Goal: Use online tool/utility: Utilize a website feature to perform a specific function

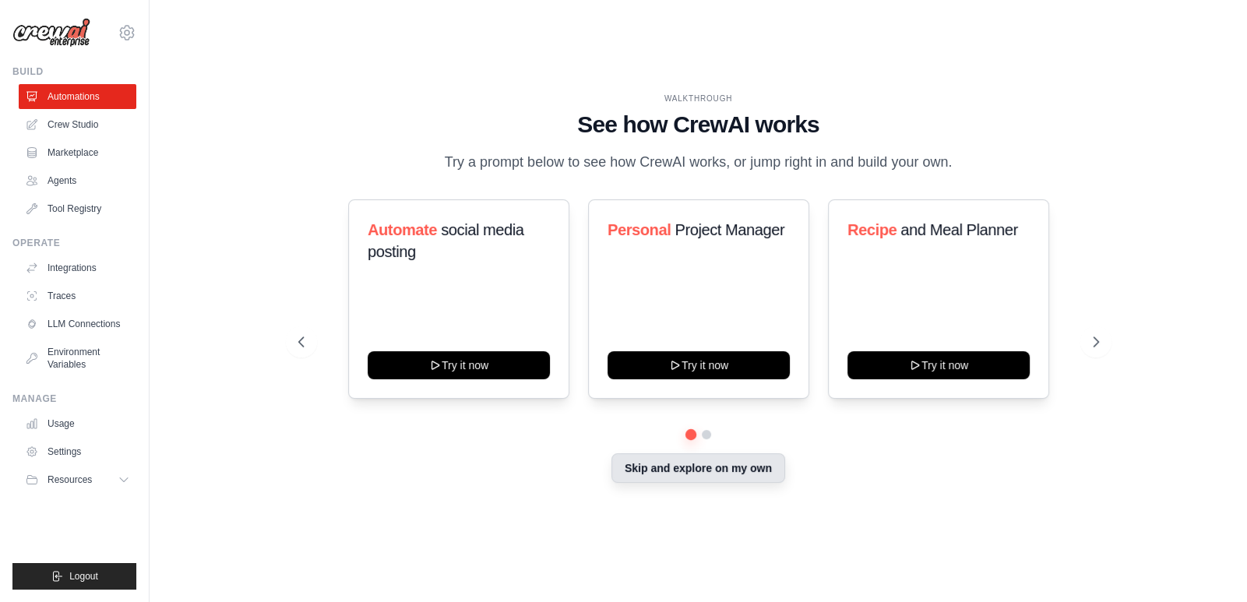
click at [705, 478] on button "Skip and explore on my own" at bounding box center [699, 468] width 174 height 30
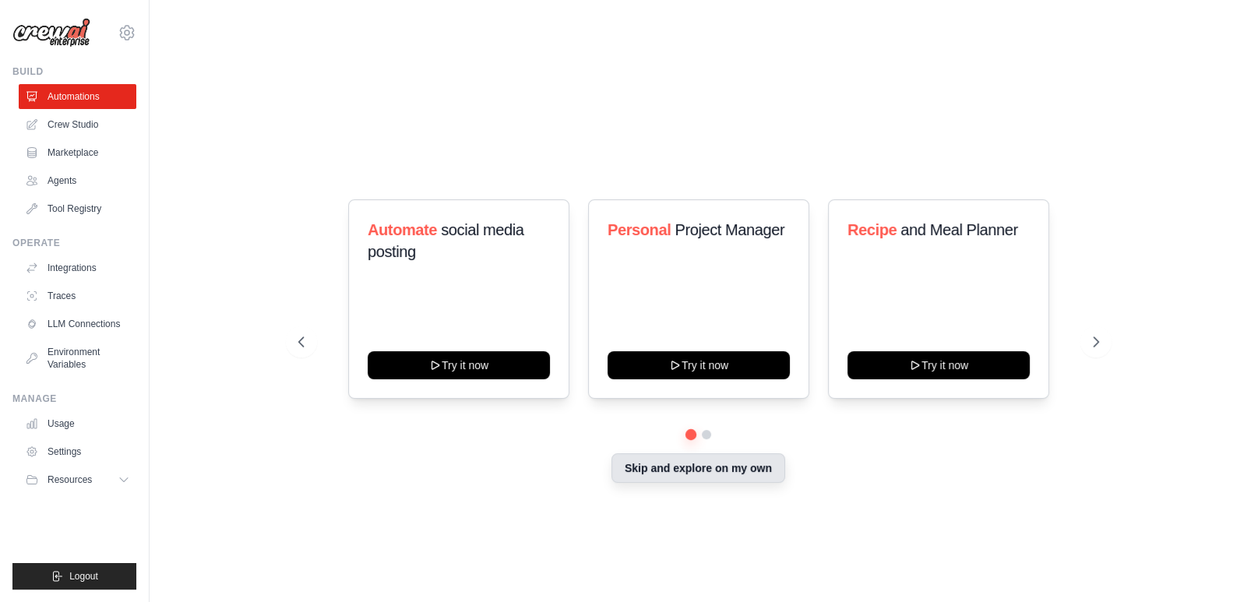
click at [705, 478] on div "WALKTHROUGH See how CrewAI works Try a prompt below to see how CrewAI works, or…" at bounding box center [699, 301] width 1048 height 571
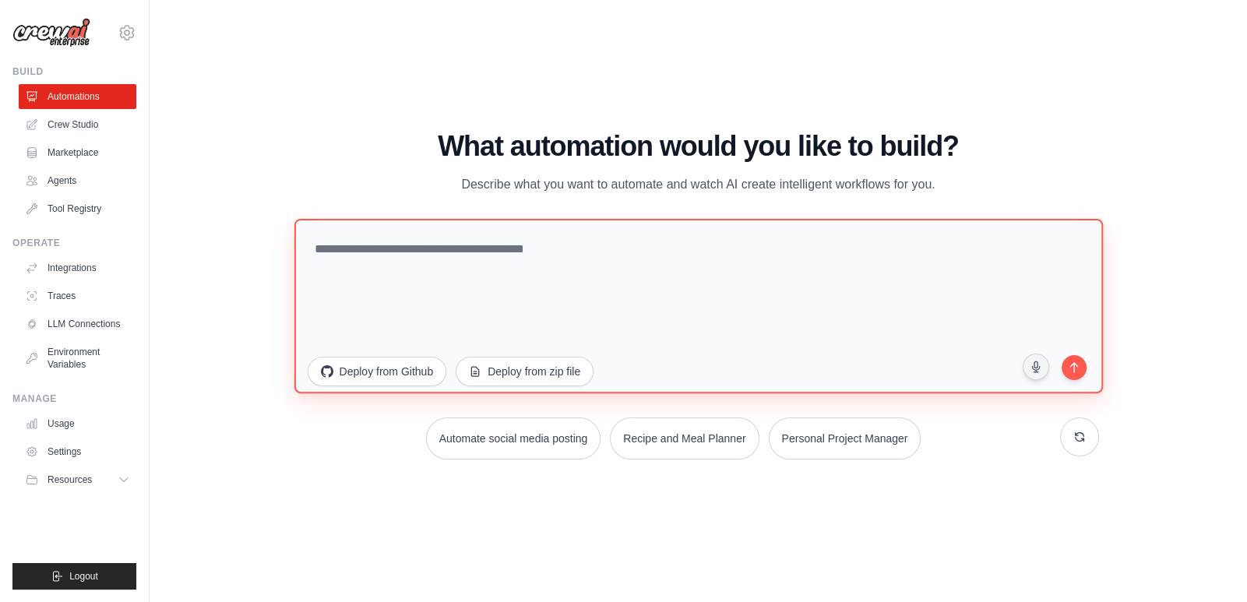
click at [507, 275] on textarea at bounding box center [698, 305] width 809 height 175
paste textarea "**********"
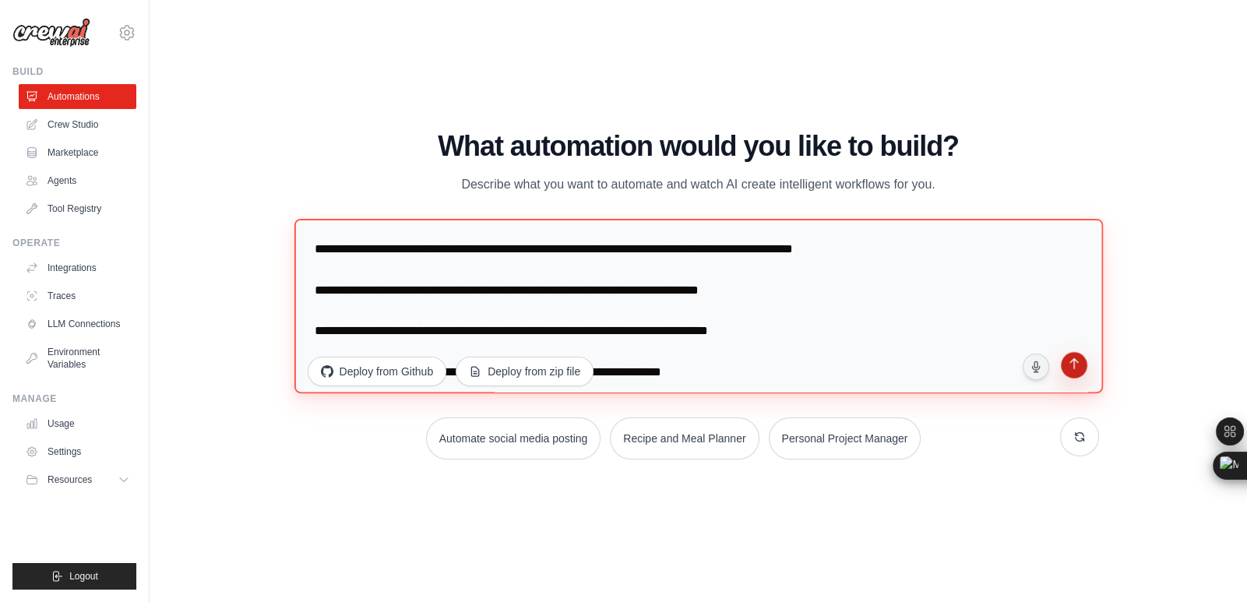
type textarea "**********"
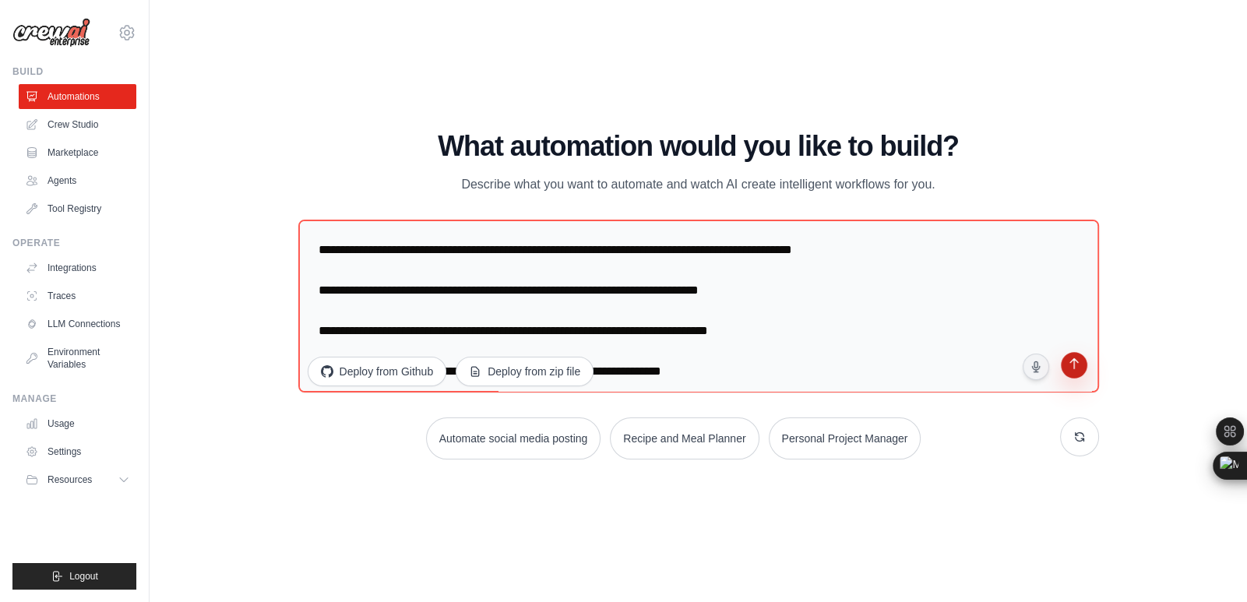
click at [1081, 376] on button "submit" at bounding box center [1074, 367] width 30 height 30
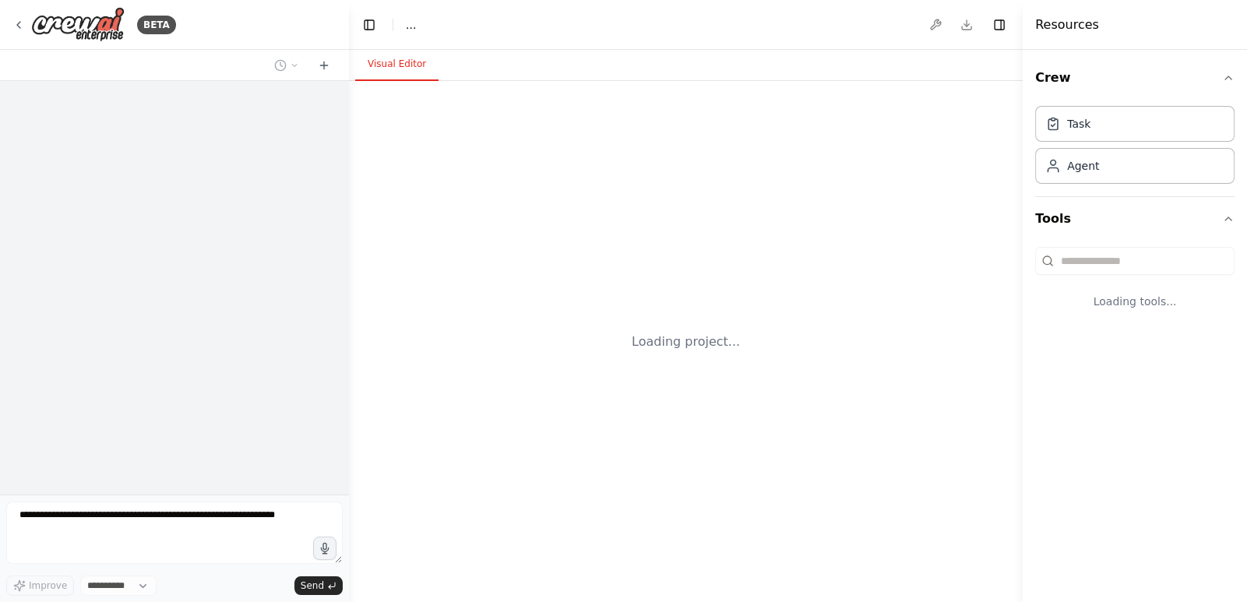
select select "****"
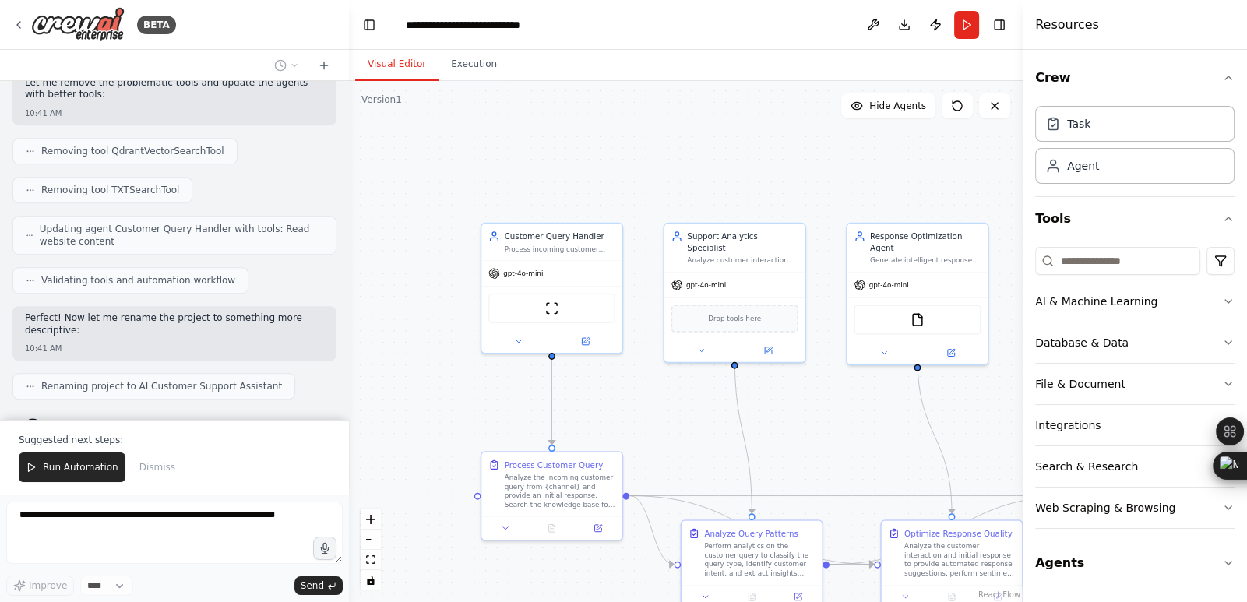
scroll to position [1416, 0]
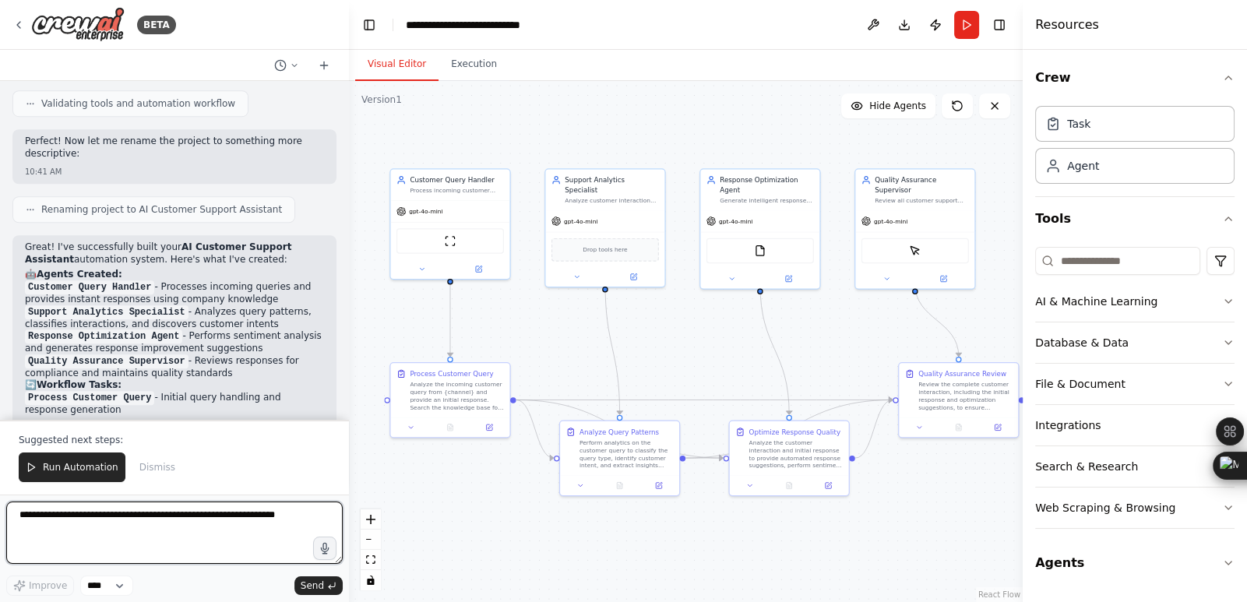
drag, startPoint x: 841, startPoint y: 429, endPoint x: 695, endPoint y: 344, distance: 169.0
click at [695, 344] on div ".deletable-edge-delete-btn { width: 20px; height: 20px; border: 0px solid #ffff…" at bounding box center [686, 341] width 674 height 521
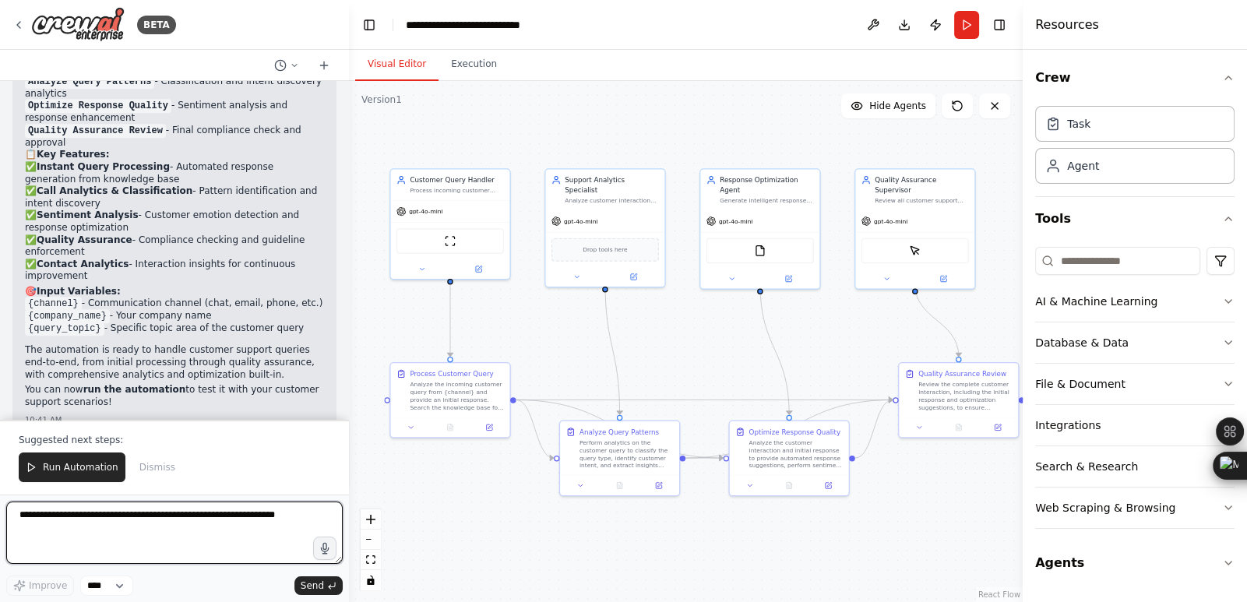
scroll to position [1934, 0]
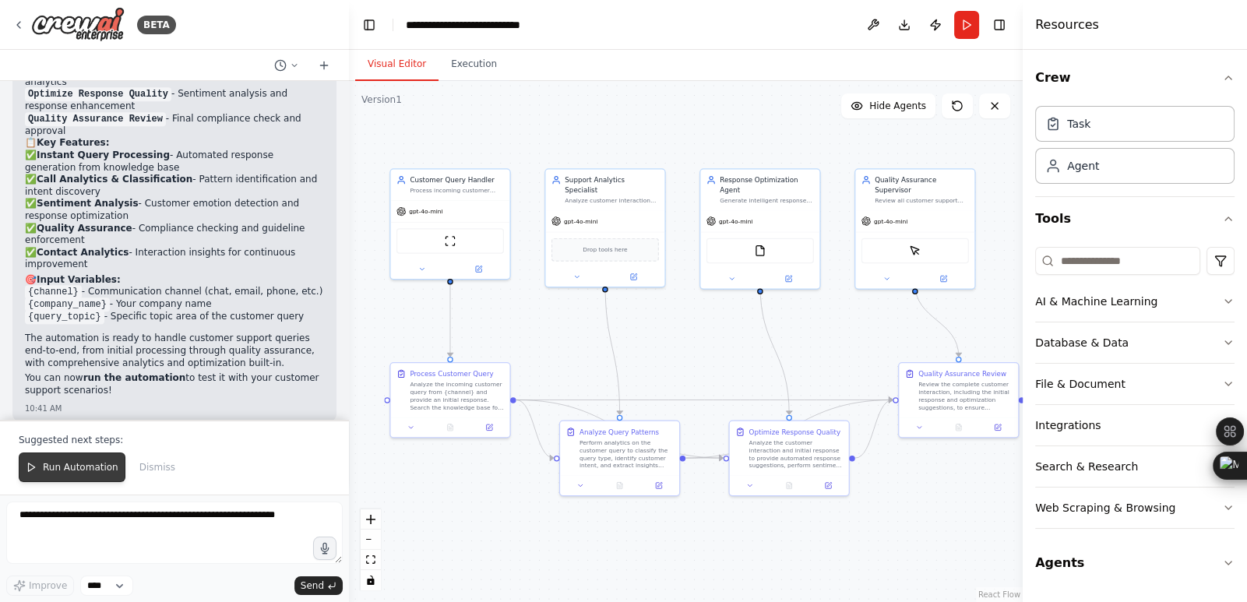
click at [87, 466] on span "Run Automation" at bounding box center [81, 467] width 76 height 12
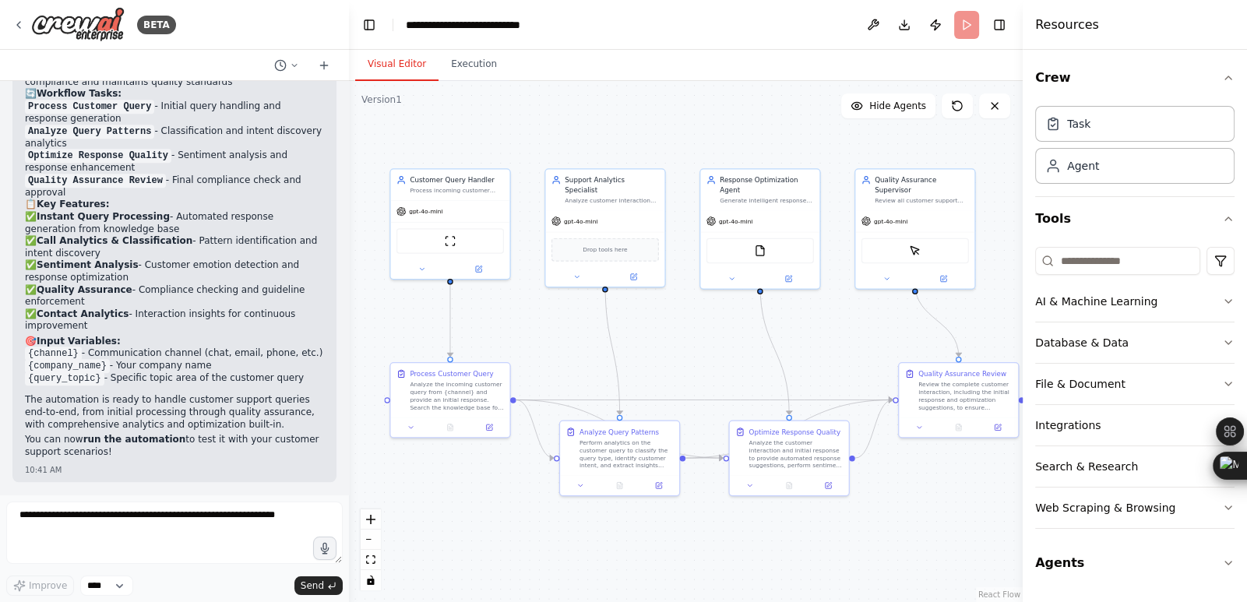
scroll to position [1859, 0]
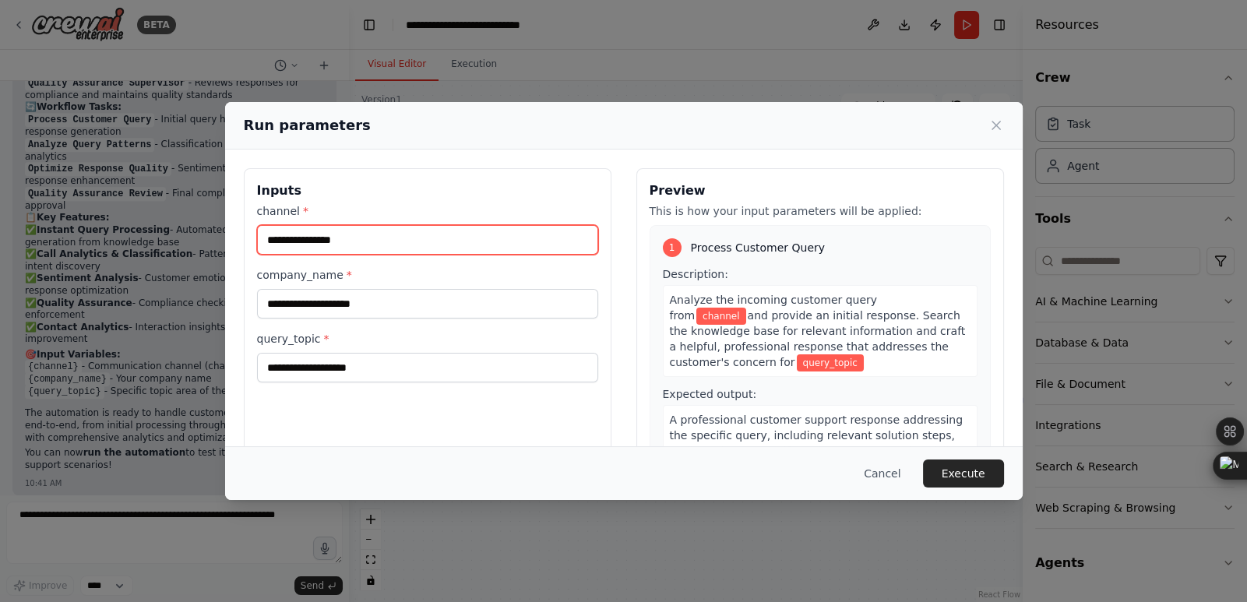
click at [340, 238] on input "channel *" at bounding box center [427, 240] width 341 height 30
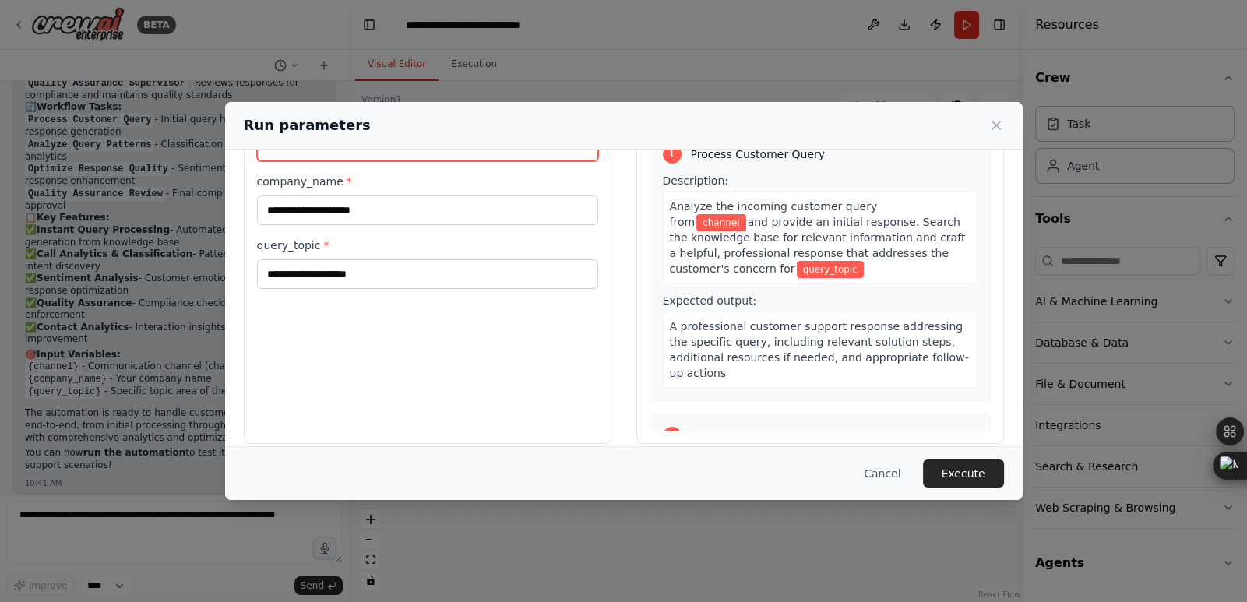
scroll to position [0, 0]
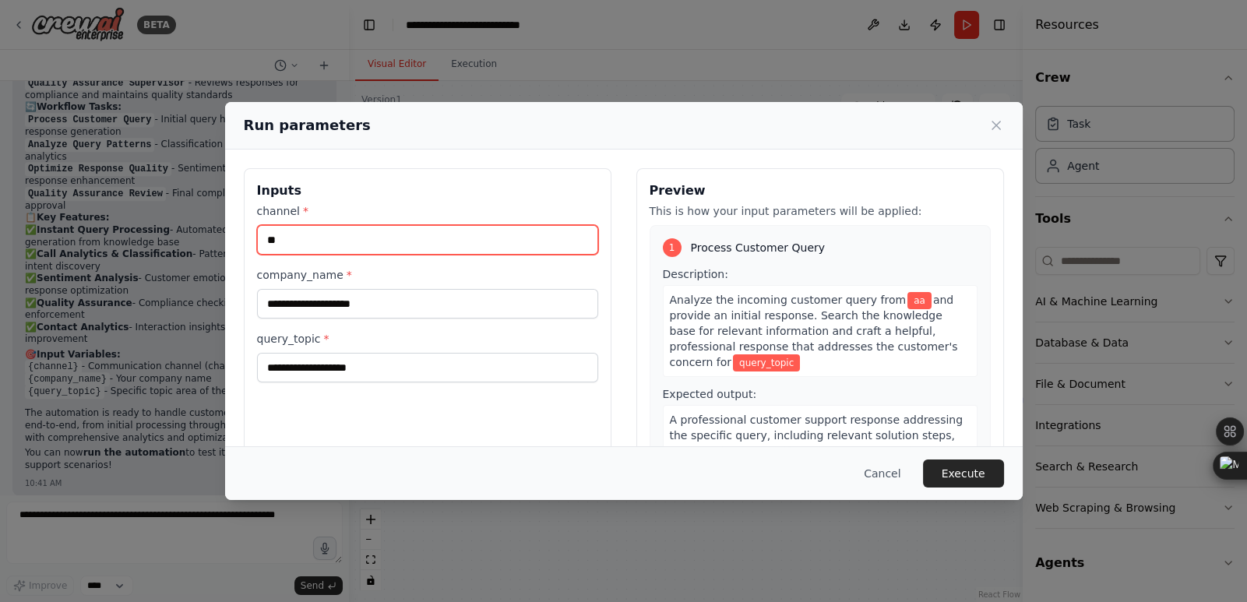
type input "**"
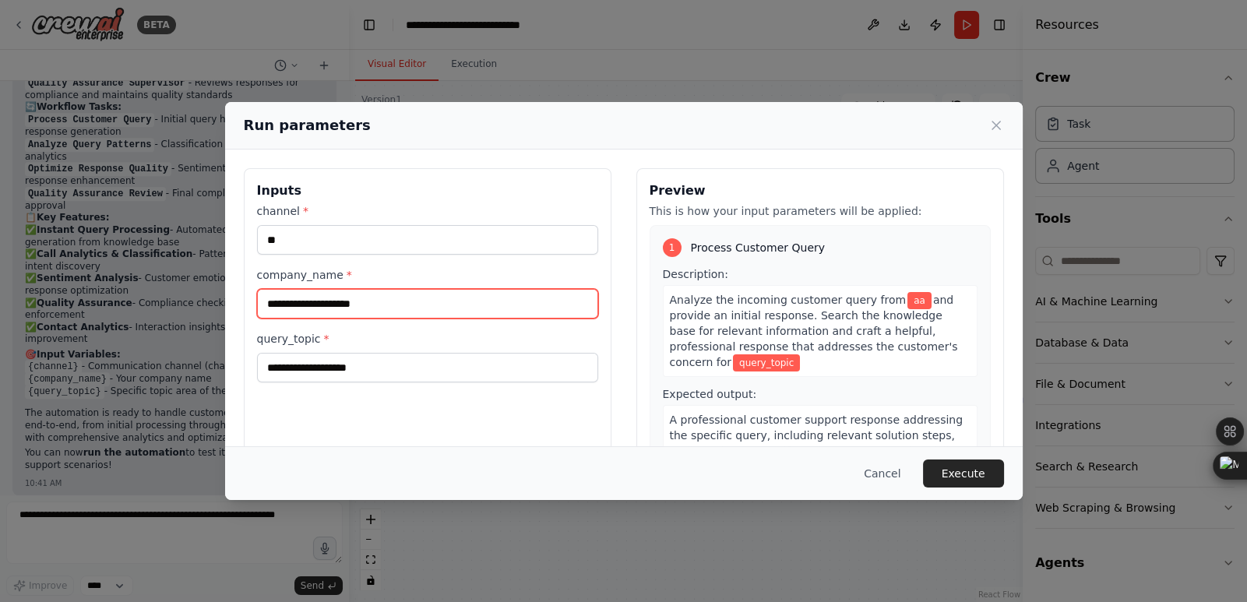
click at [331, 302] on input "company_name *" at bounding box center [427, 304] width 341 height 30
type input "**"
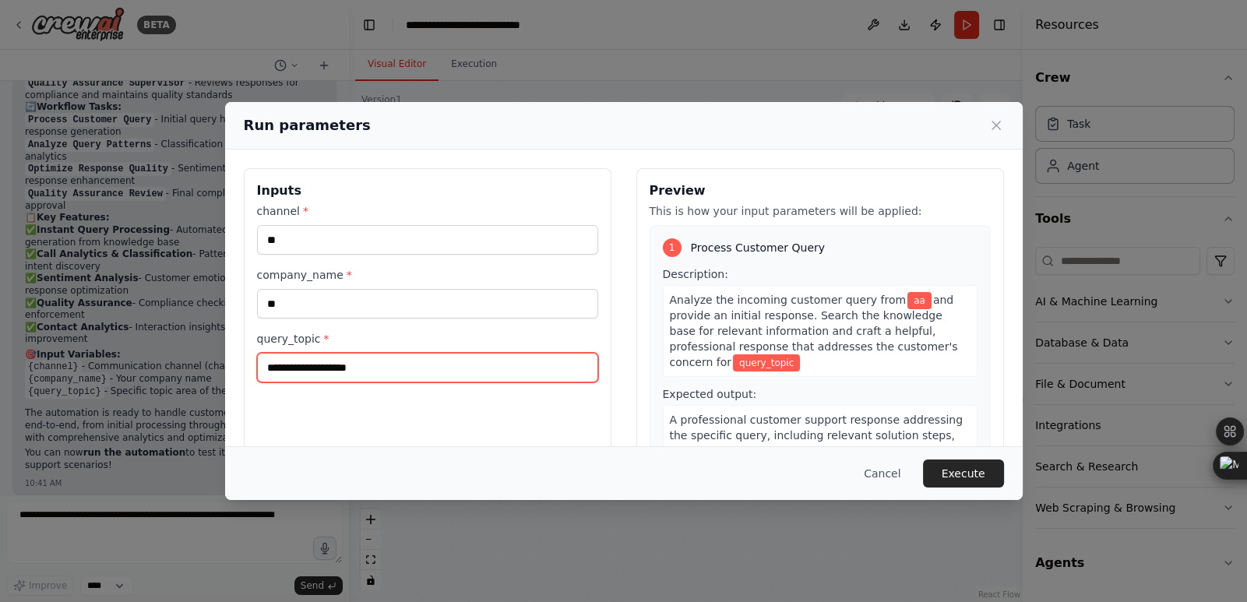
click at [322, 358] on input "query_topic *" at bounding box center [427, 368] width 341 height 30
type input "**"
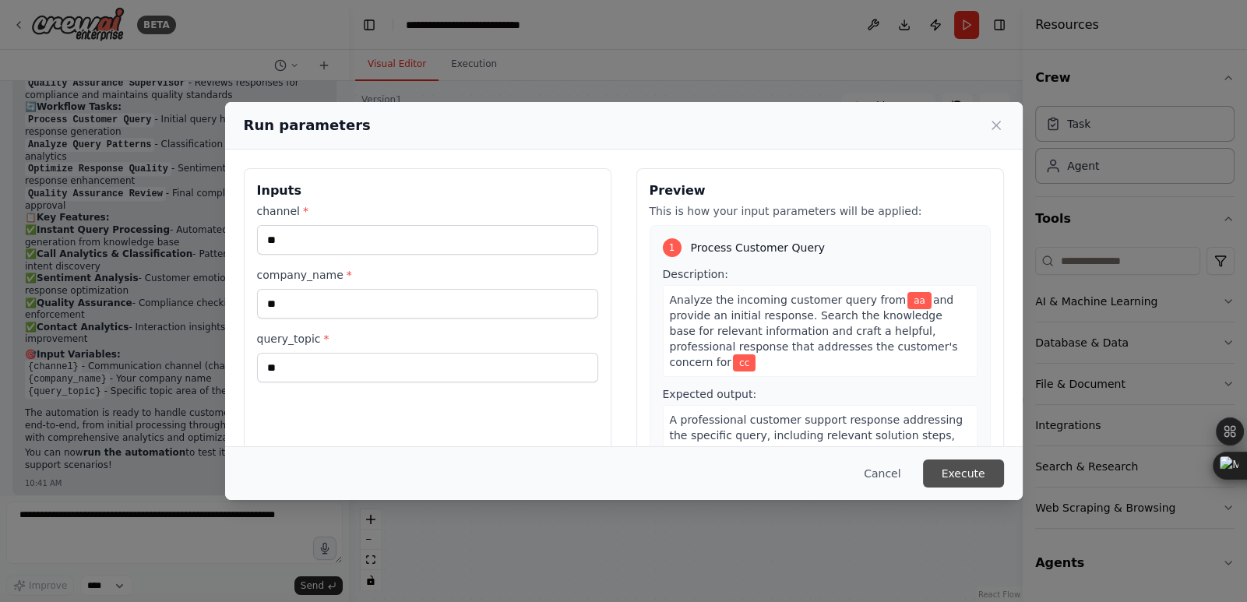
click at [956, 470] on button "Execute" at bounding box center [963, 474] width 81 height 28
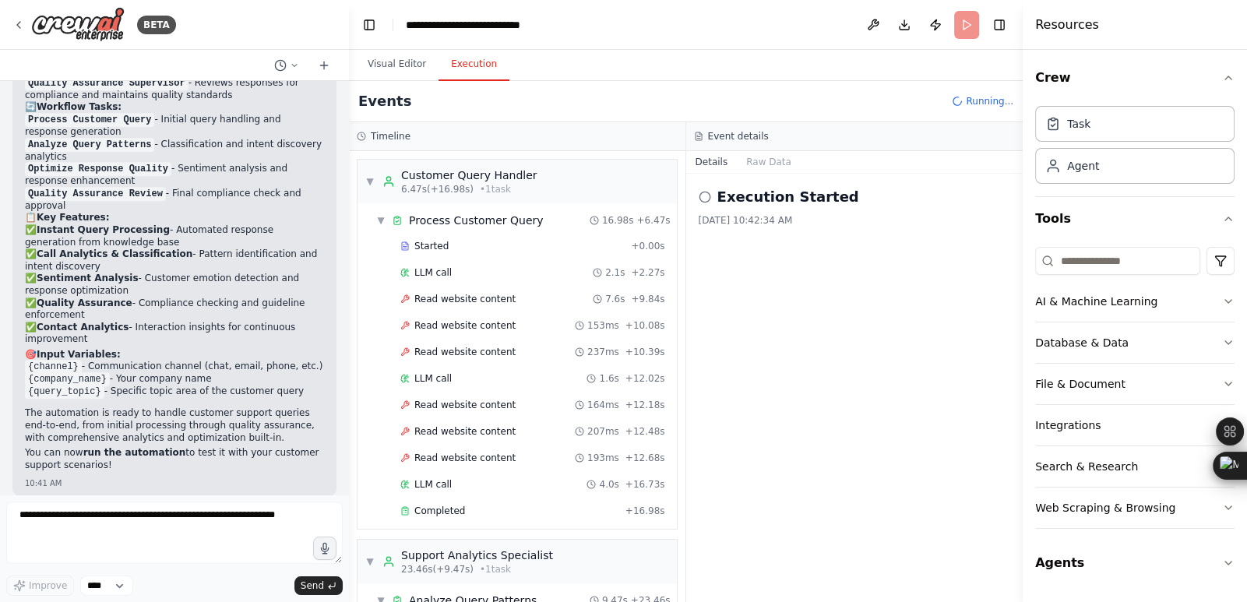
click at [466, 73] on button "Execution" at bounding box center [474, 64] width 71 height 33
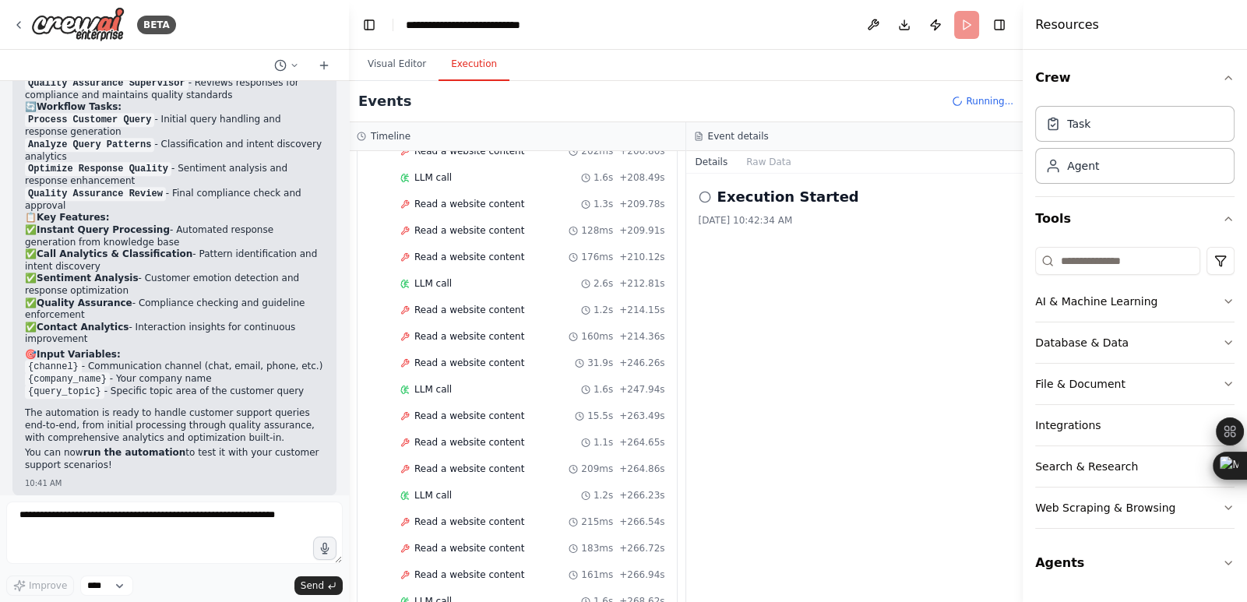
scroll to position [3010, 0]
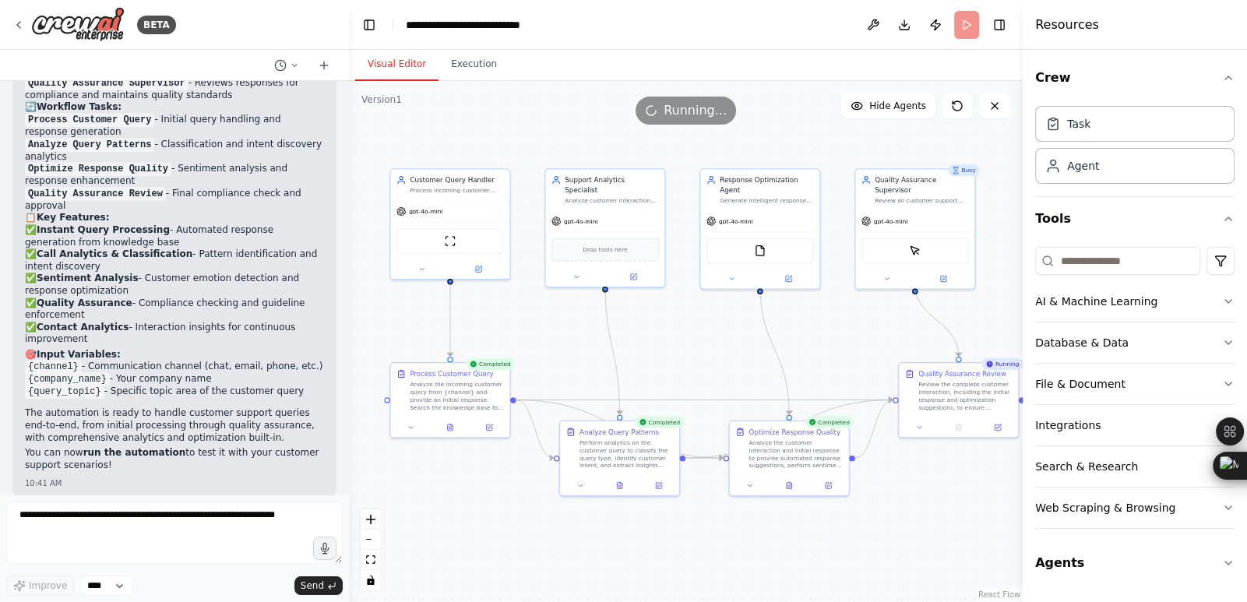
click at [392, 62] on button "Visual Editor" at bounding box center [396, 64] width 83 height 33
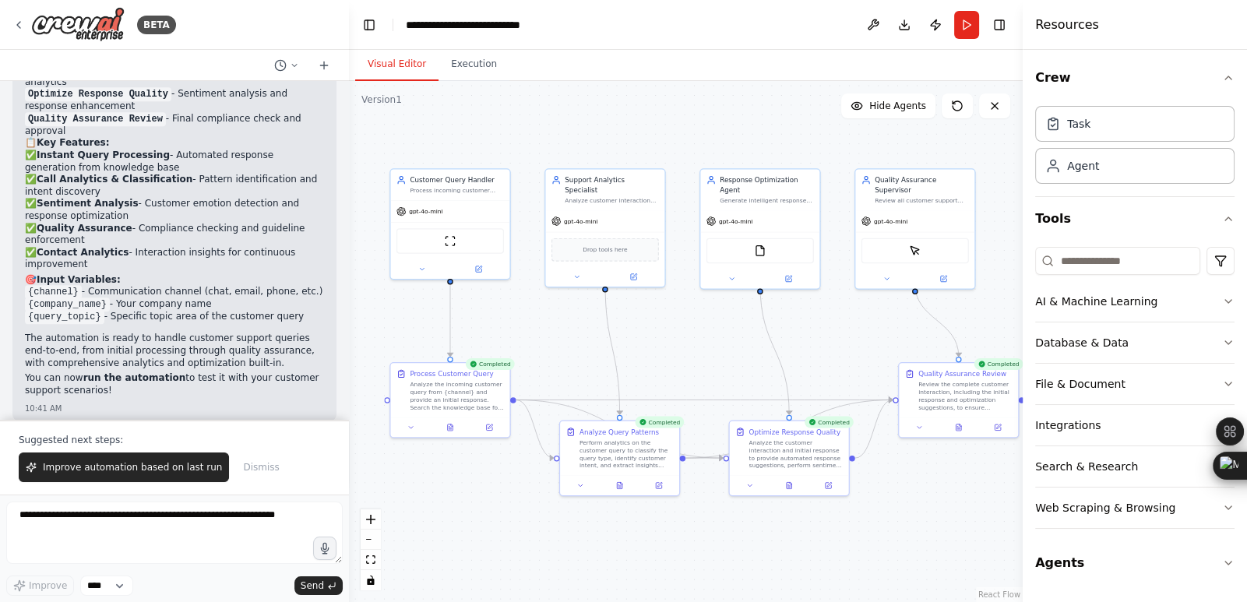
scroll to position [1749, 0]
click at [967, 23] on button "Run" at bounding box center [966, 25] width 25 height 28
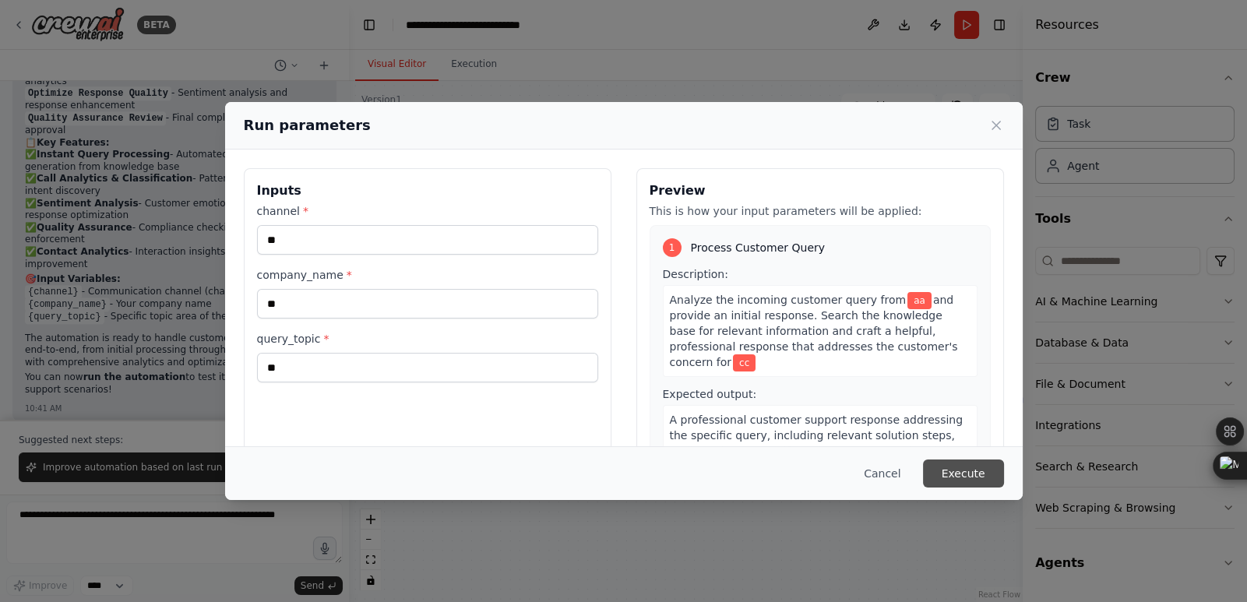
click at [966, 477] on button "Execute" at bounding box center [963, 474] width 81 height 28
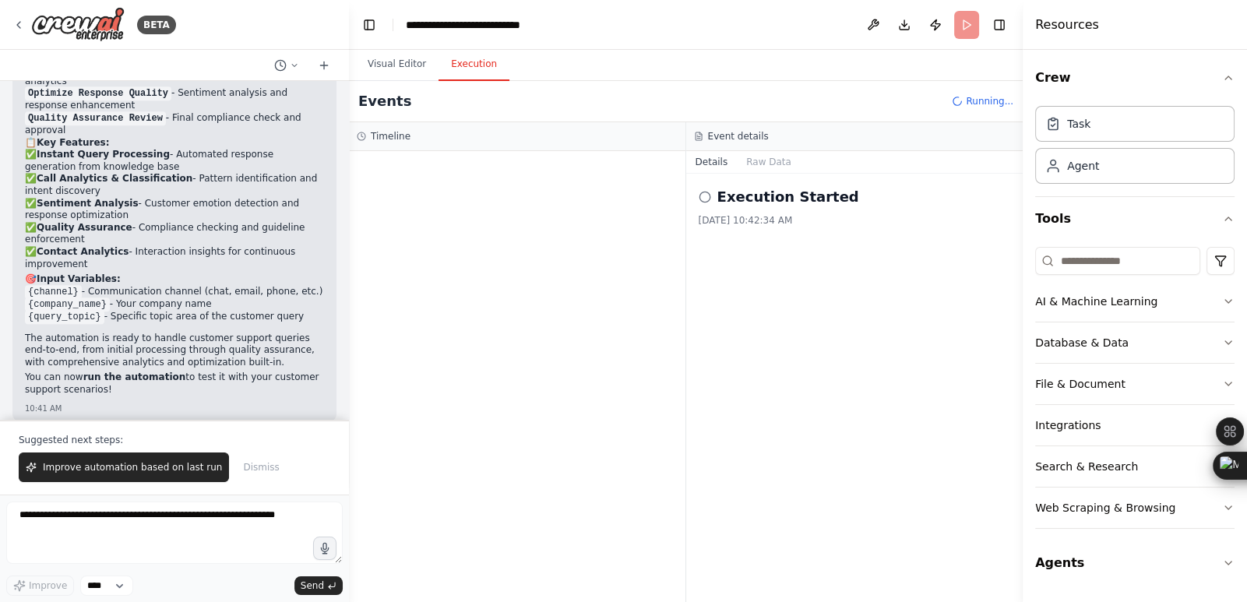
scroll to position [0, 0]
click at [456, 72] on button "Execution" at bounding box center [474, 64] width 71 height 33
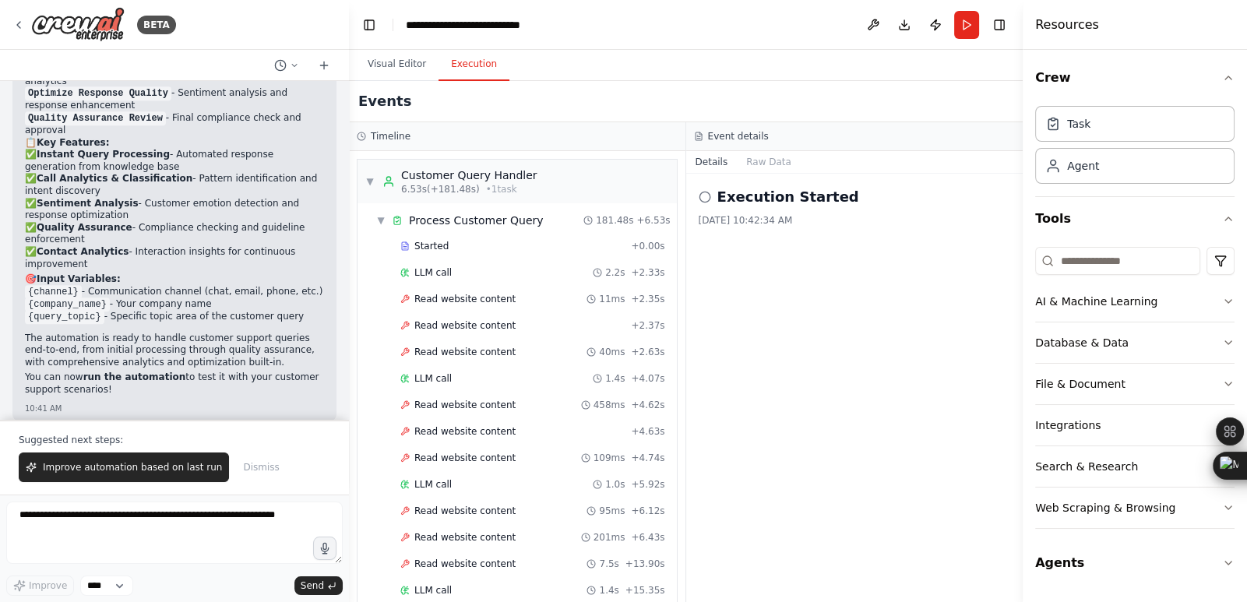
scroll to position [3116, 0]
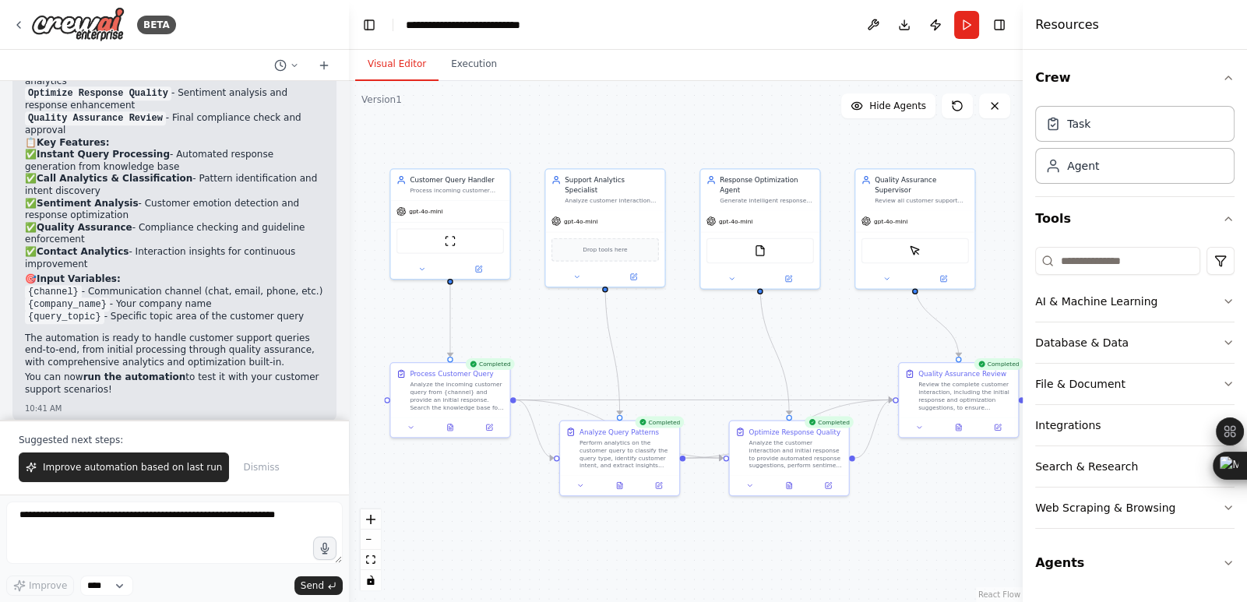
click at [401, 59] on button "Visual Editor" at bounding box center [396, 64] width 83 height 33
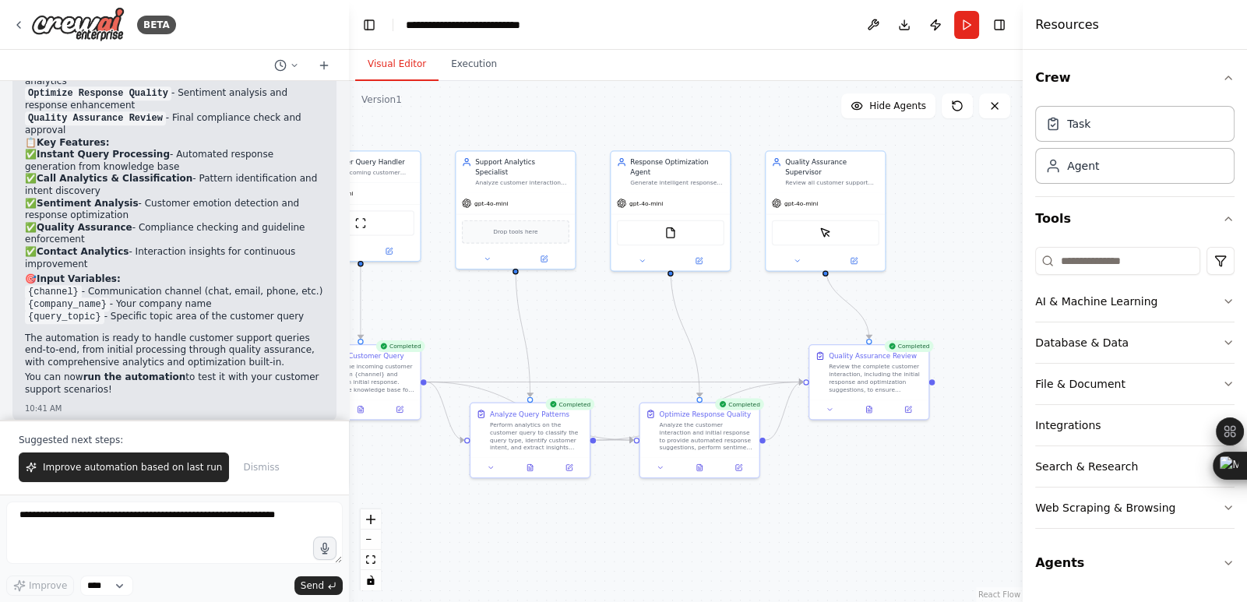
drag, startPoint x: 954, startPoint y: 517, endPoint x: 869, endPoint y: 505, distance: 85.7
click at [869, 505] on div ".deletable-edge-delete-btn { width: 20px; height: 20px; border: 0px solid #ffff…" at bounding box center [686, 341] width 674 height 521
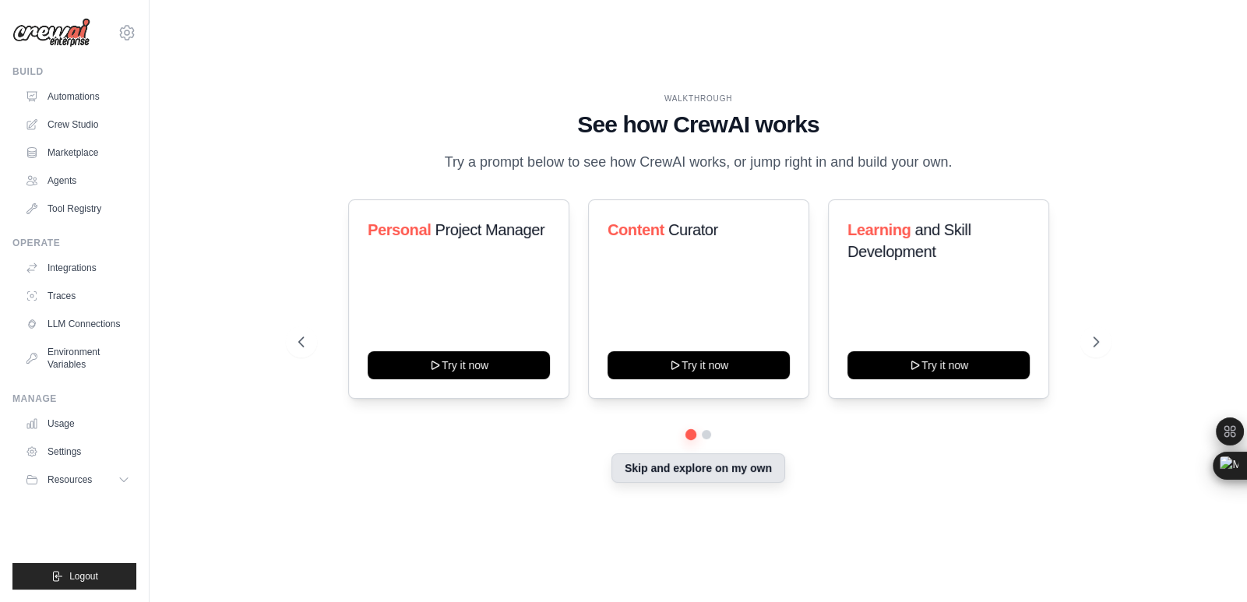
click at [692, 476] on button "Skip and explore on my own" at bounding box center [699, 468] width 174 height 30
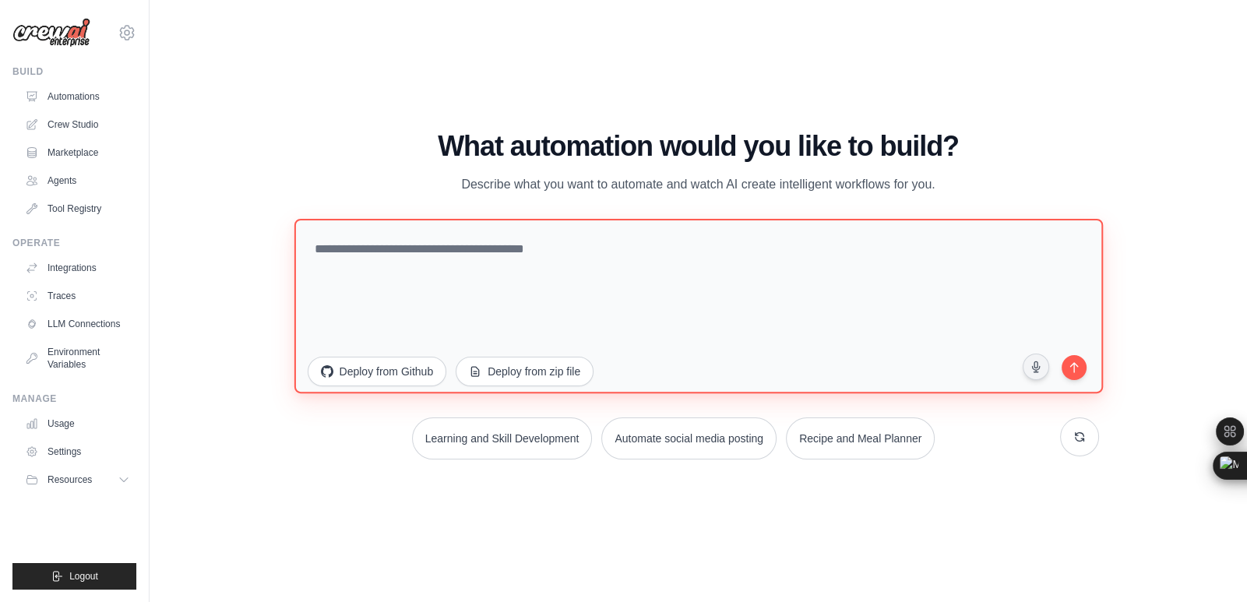
click at [580, 306] on textarea at bounding box center [698, 305] width 809 height 175
paste textarea "**********"
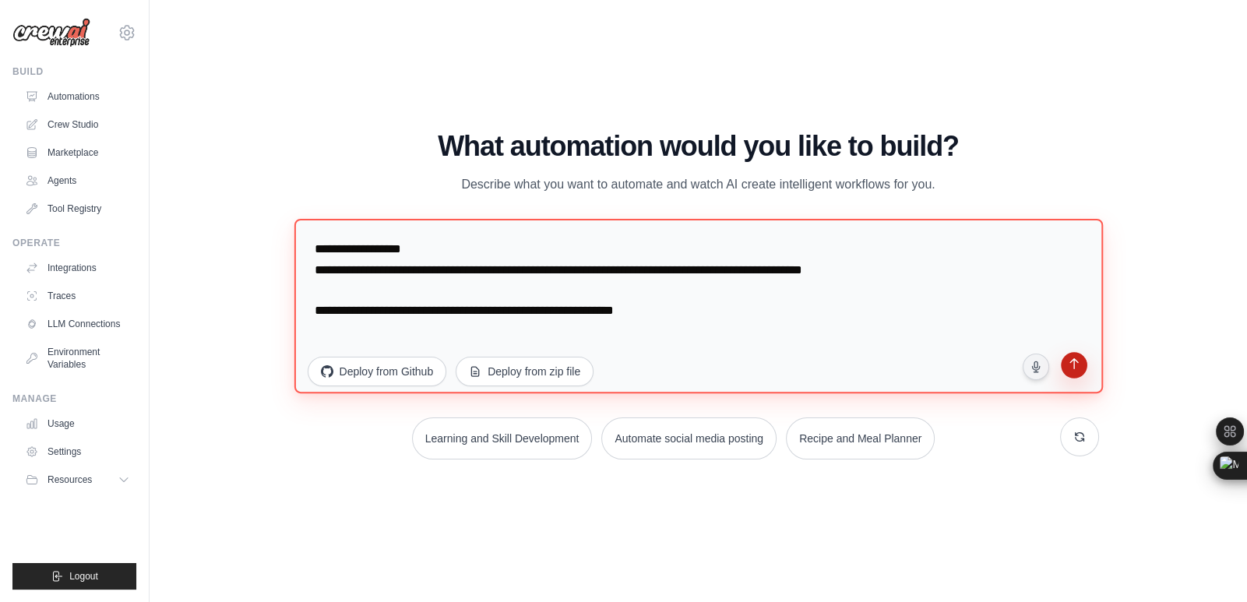
type textarea "**********"
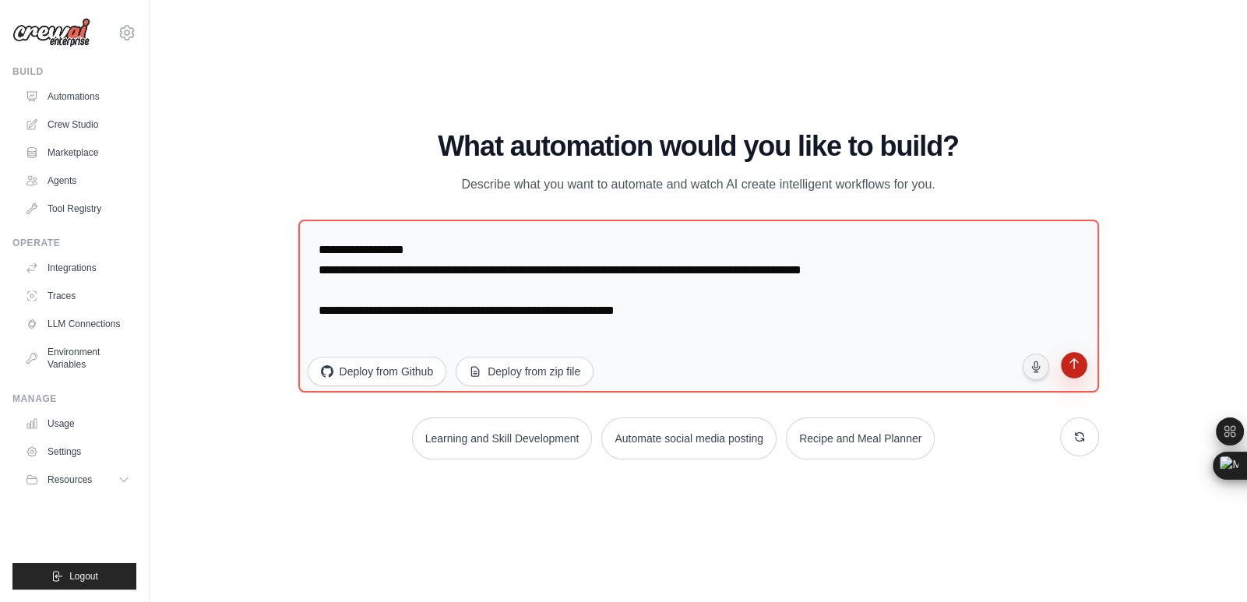
click at [1079, 362] on icon "submit" at bounding box center [1074, 365] width 15 height 15
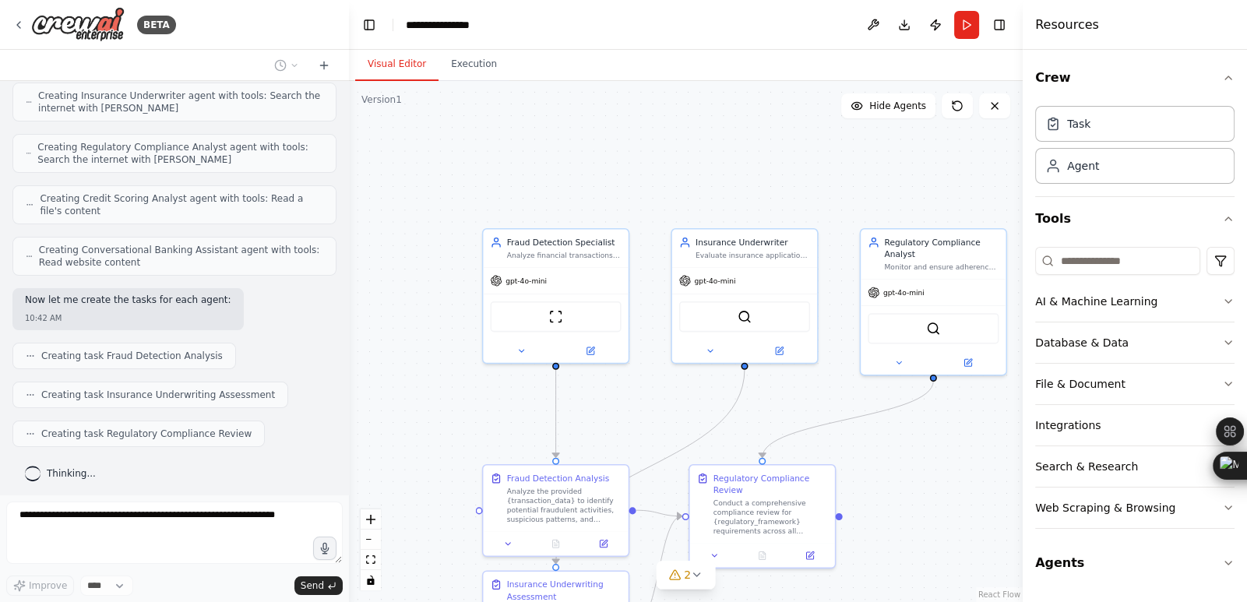
scroll to position [589, 0]
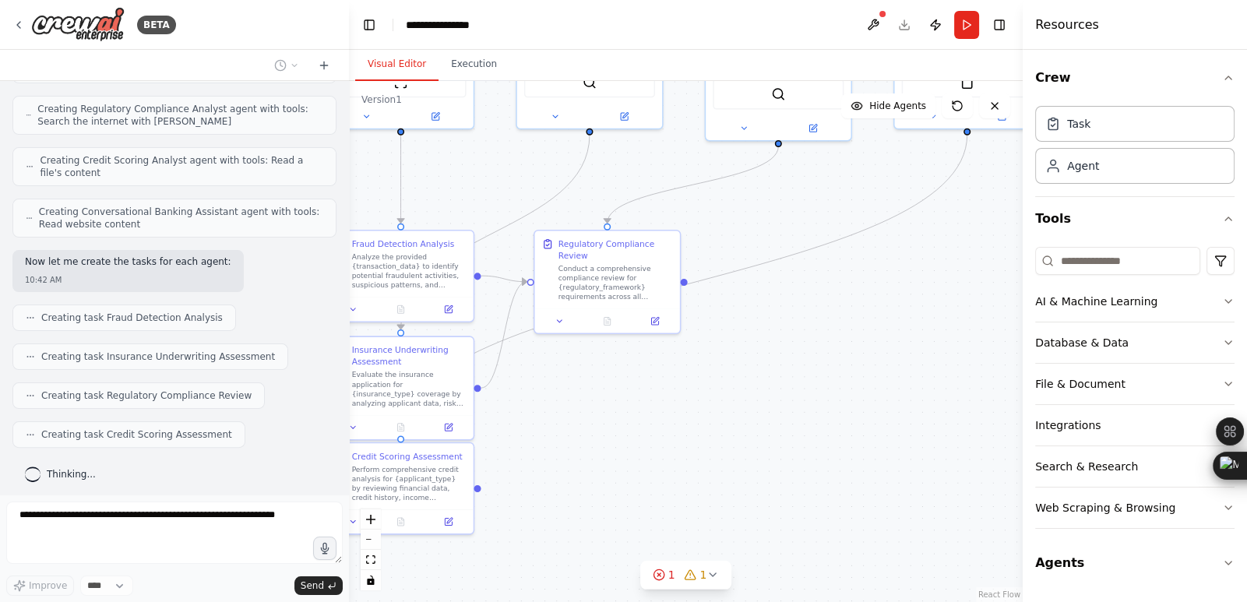
drag, startPoint x: 913, startPoint y: 555, endPoint x: 759, endPoint y: 303, distance: 295.8
click at [759, 303] on div ".deletable-edge-delete-btn { width: 20px; height: 20px; border: 0px solid #ffff…" at bounding box center [686, 341] width 674 height 521
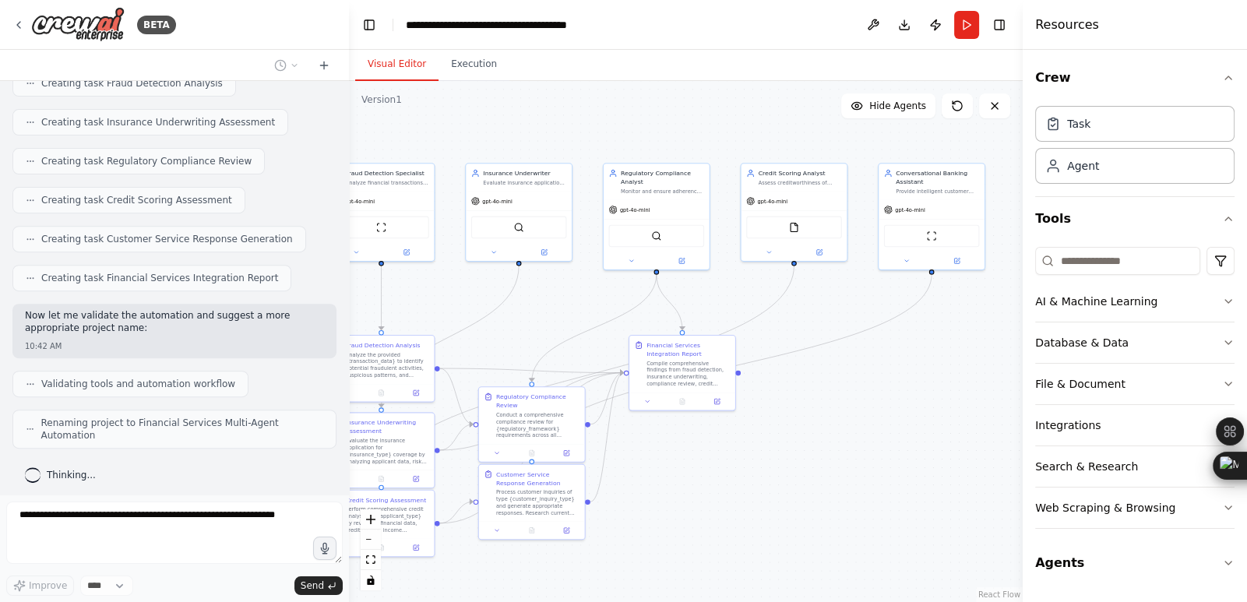
scroll to position [811, 0]
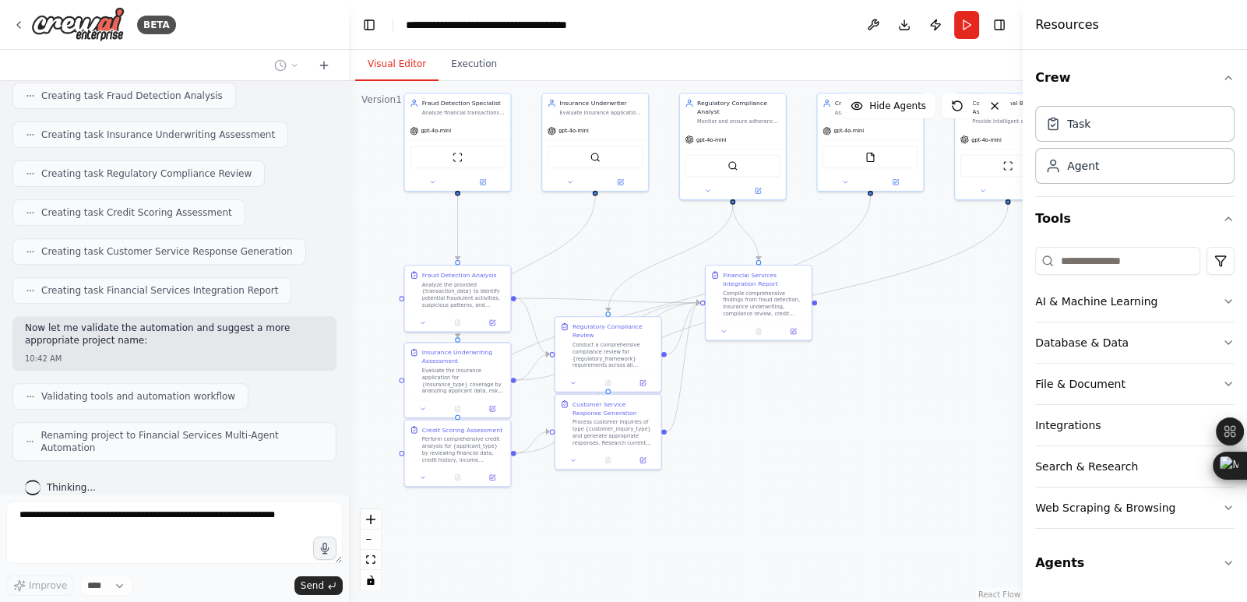
drag, startPoint x: 869, startPoint y: 361, endPoint x: 827, endPoint y: 371, distance: 43.1
click at [827, 371] on div ".deletable-edge-delete-btn { width: 20px; height: 20px; border: 0px solid #ffff…" at bounding box center [686, 341] width 674 height 521
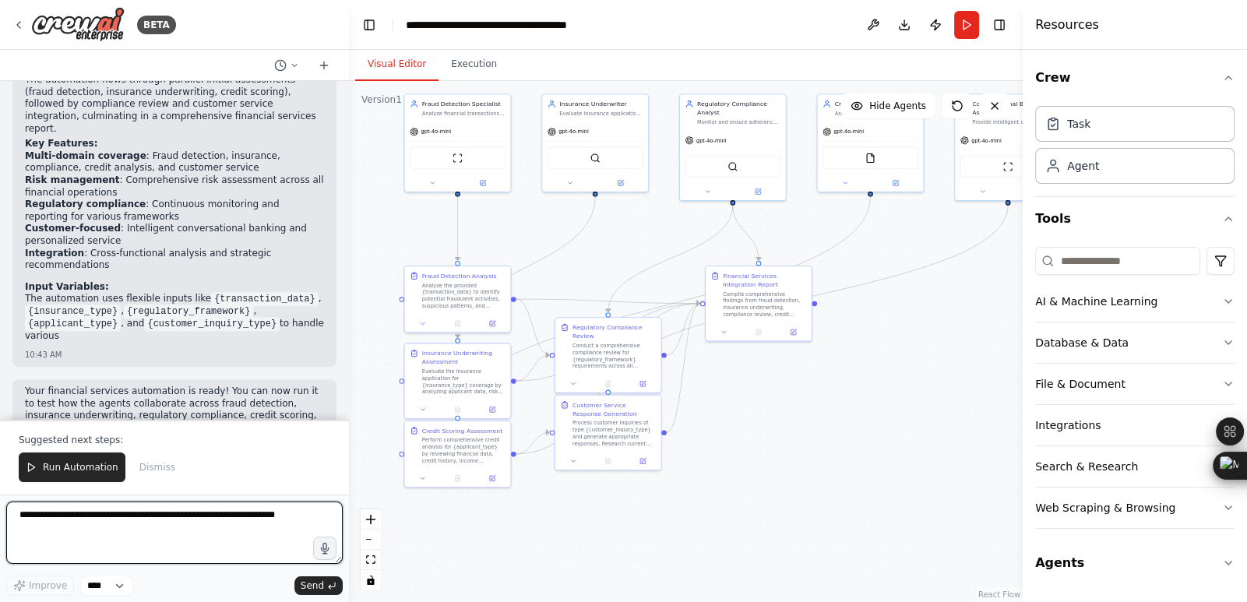
scroll to position [1416, 0]
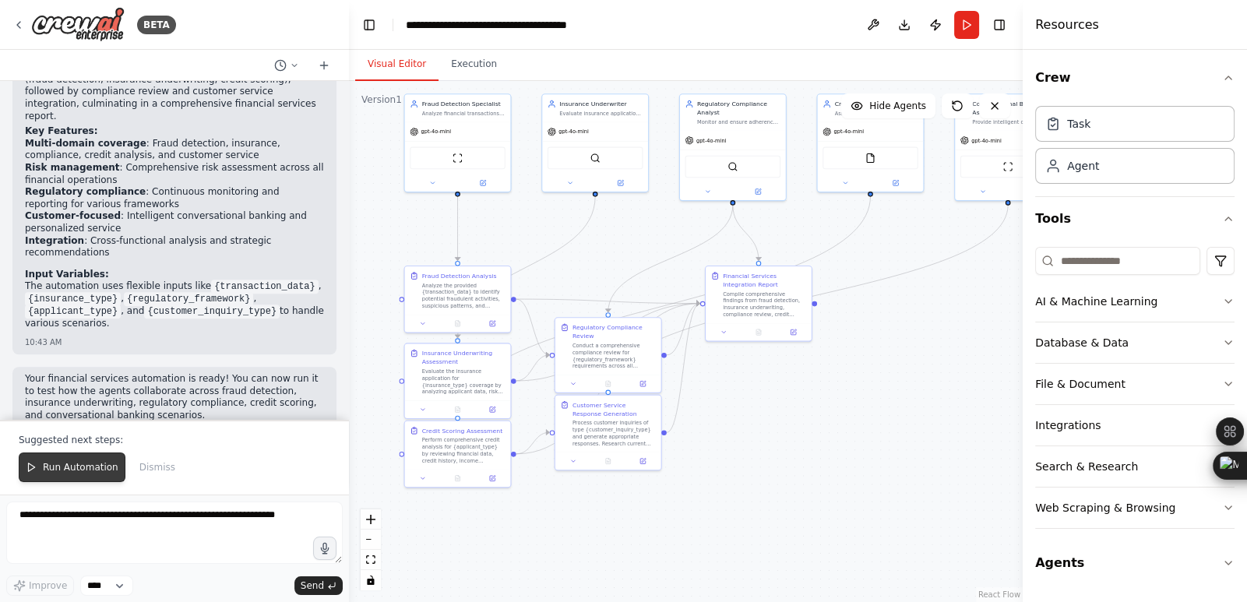
click at [80, 469] on span "Run Automation" at bounding box center [81, 467] width 76 height 12
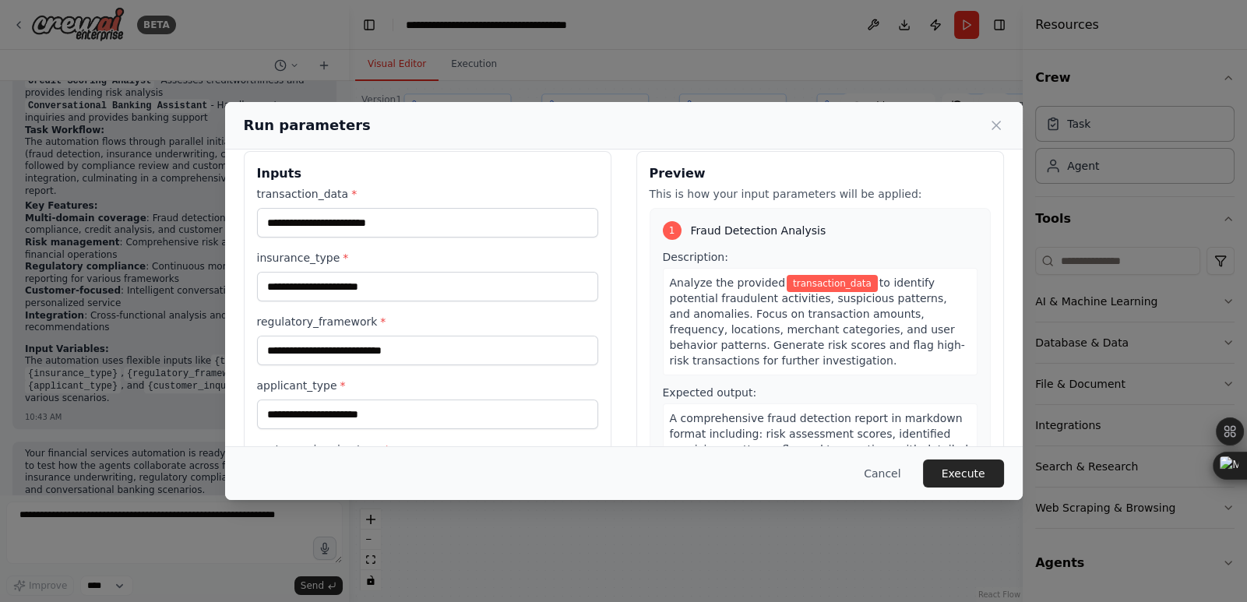
scroll to position [0, 0]
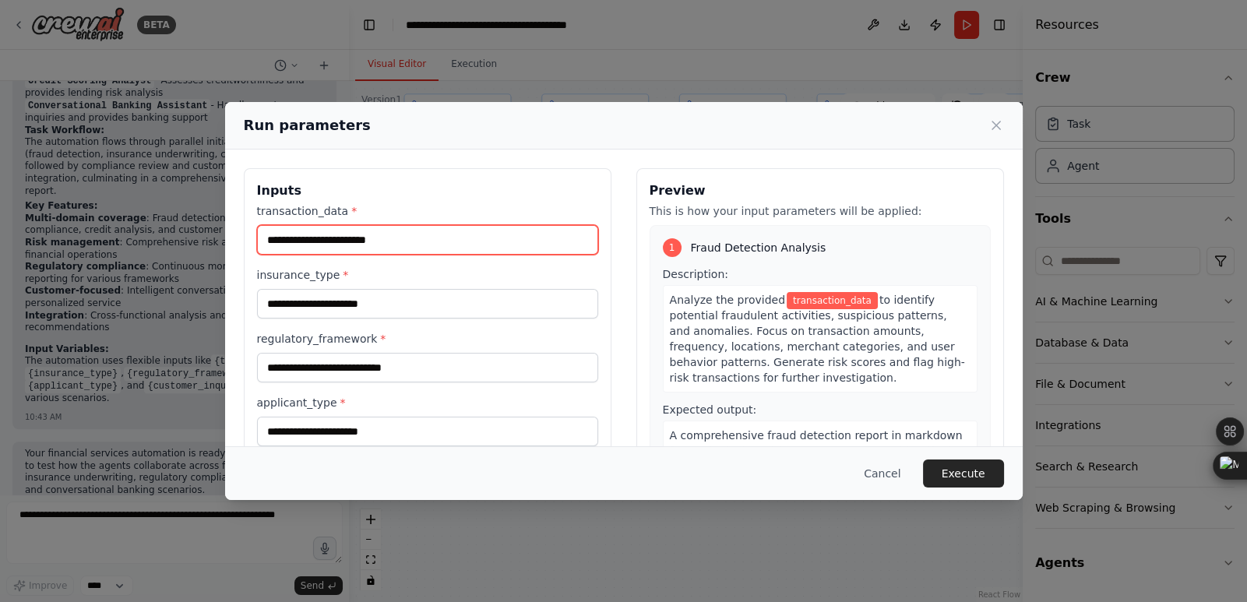
click at [335, 248] on input "transaction_data *" at bounding box center [427, 240] width 341 height 30
type input "**"
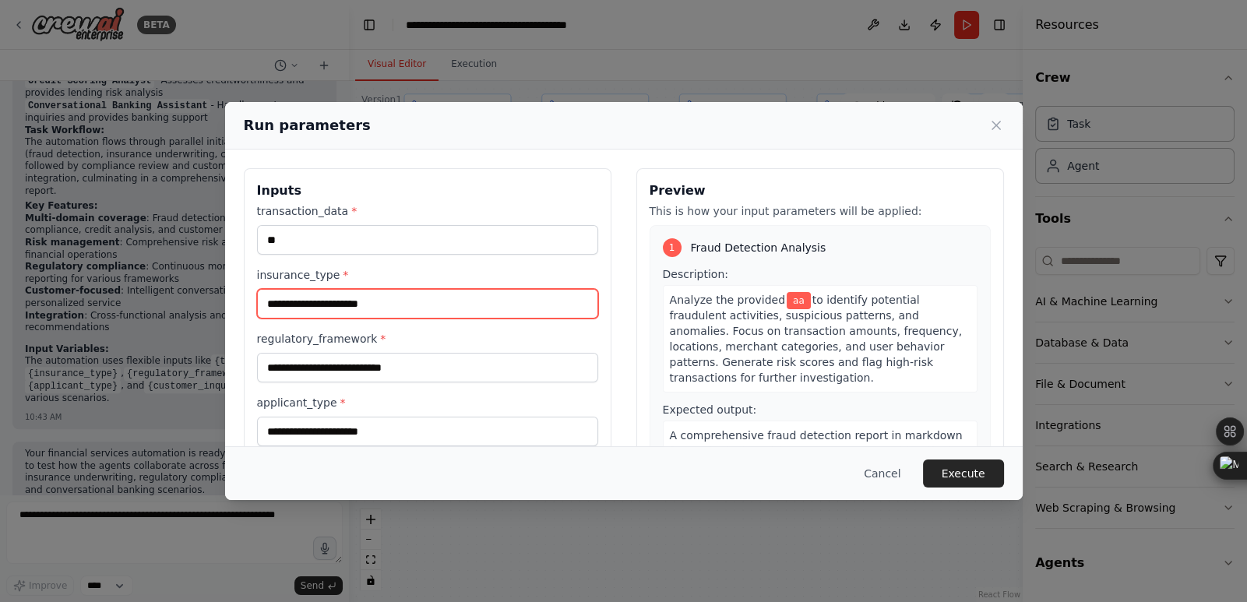
click at [317, 304] on input "insurance_type *" at bounding box center [427, 304] width 341 height 30
type input "**"
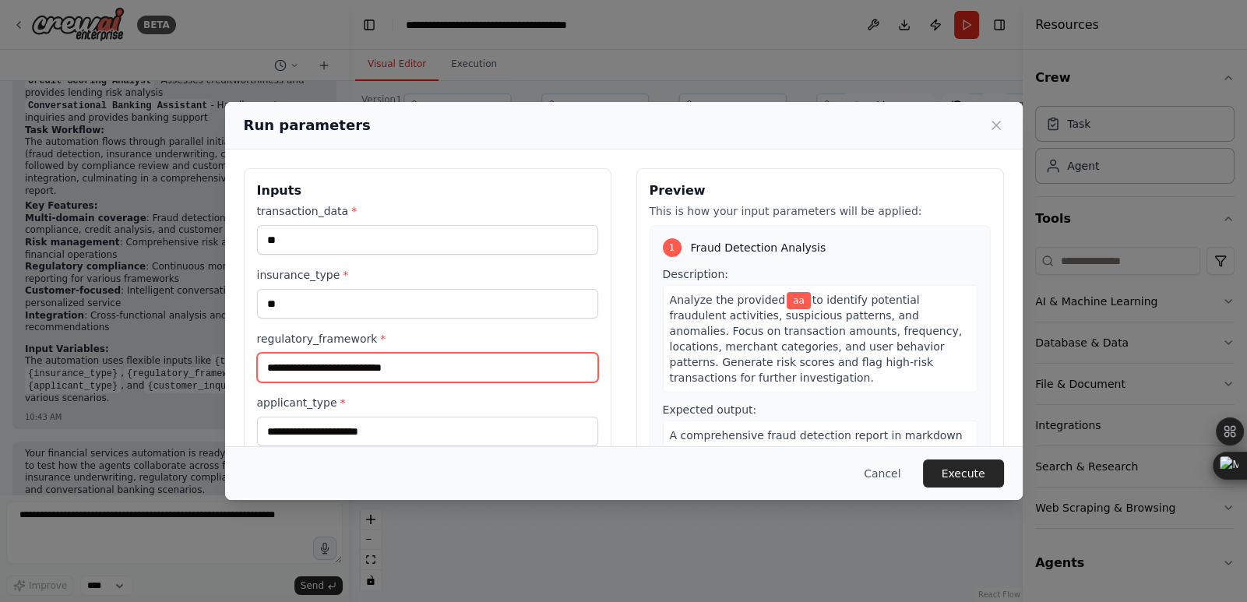
click at [343, 363] on input "regulatory_framework *" at bounding box center [427, 368] width 341 height 30
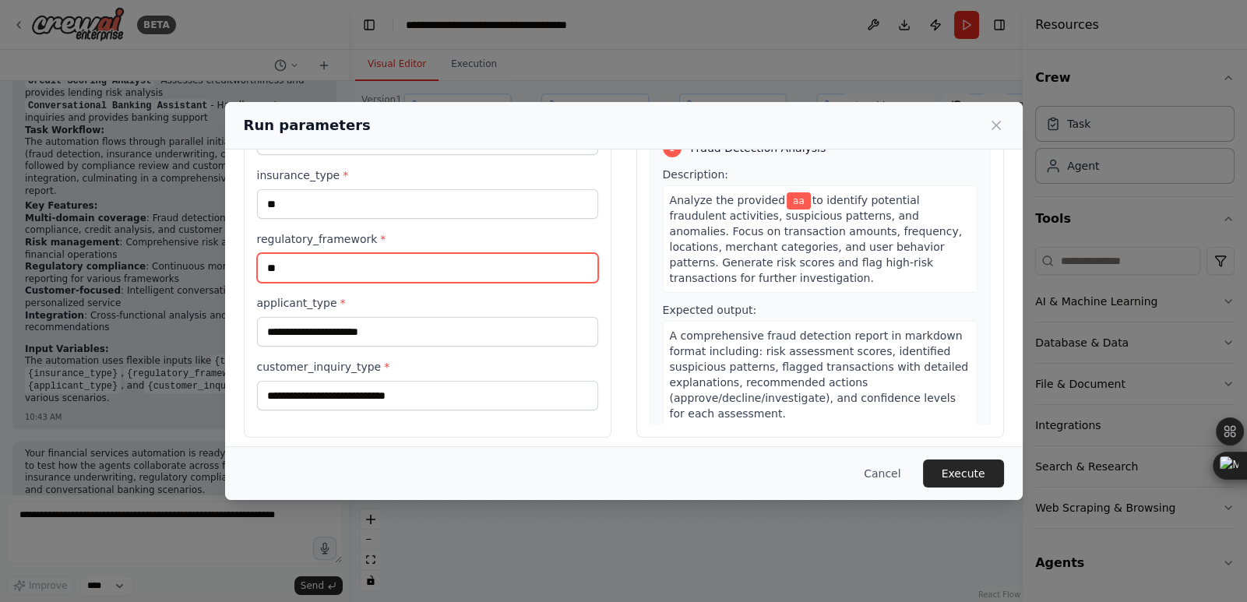
scroll to position [109, 0]
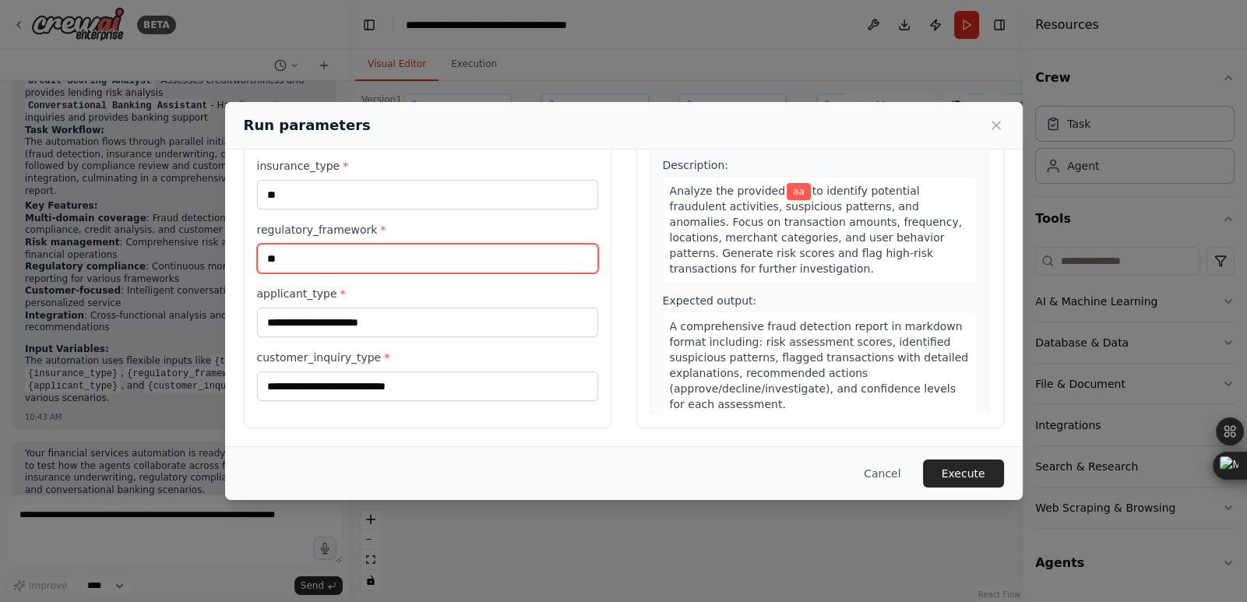
type input "**"
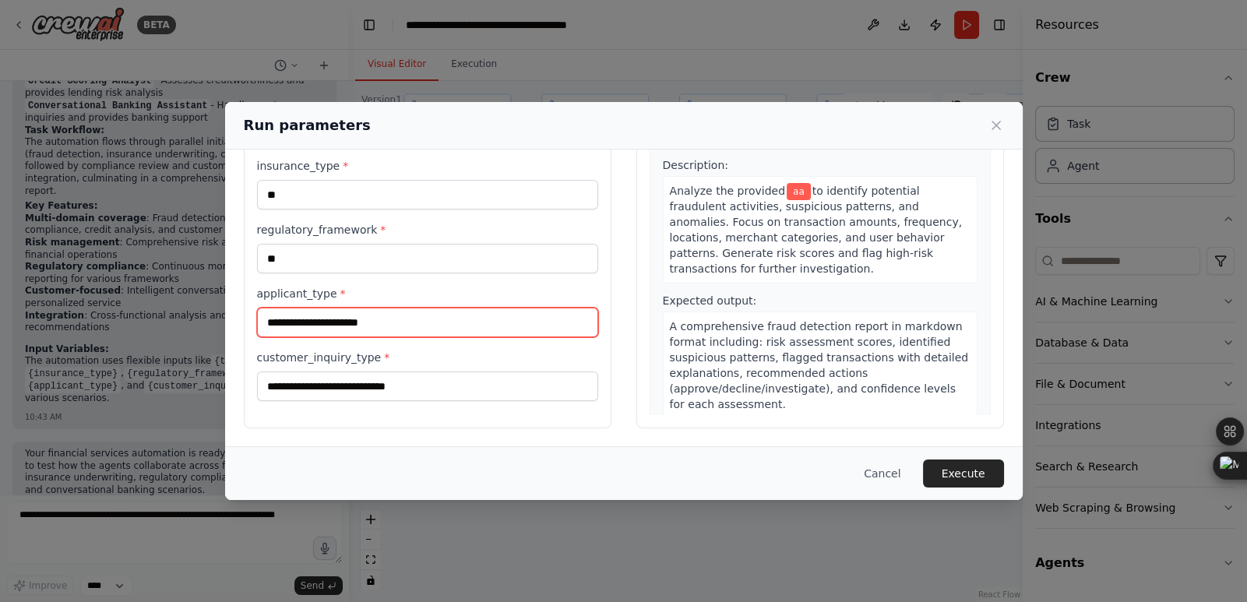
click at [308, 327] on input "applicant_type *" at bounding box center [427, 323] width 341 height 30
type input "**"
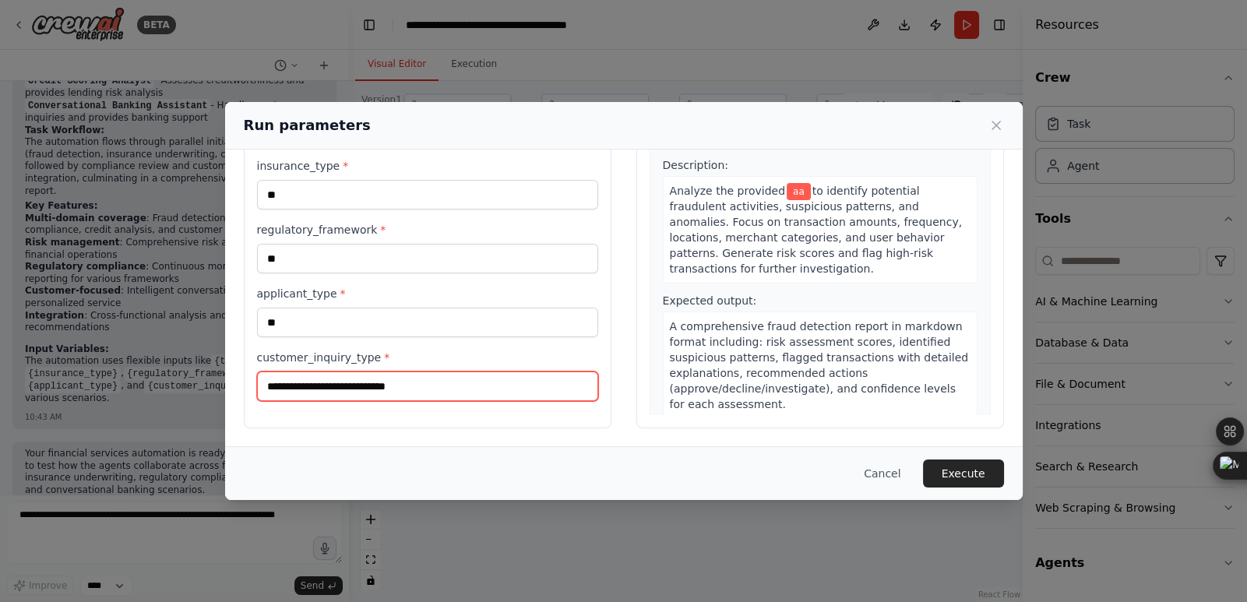
click at [316, 380] on input "customer_inquiry_type *" at bounding box center [427, 387] width 341 height 30
type input "**"
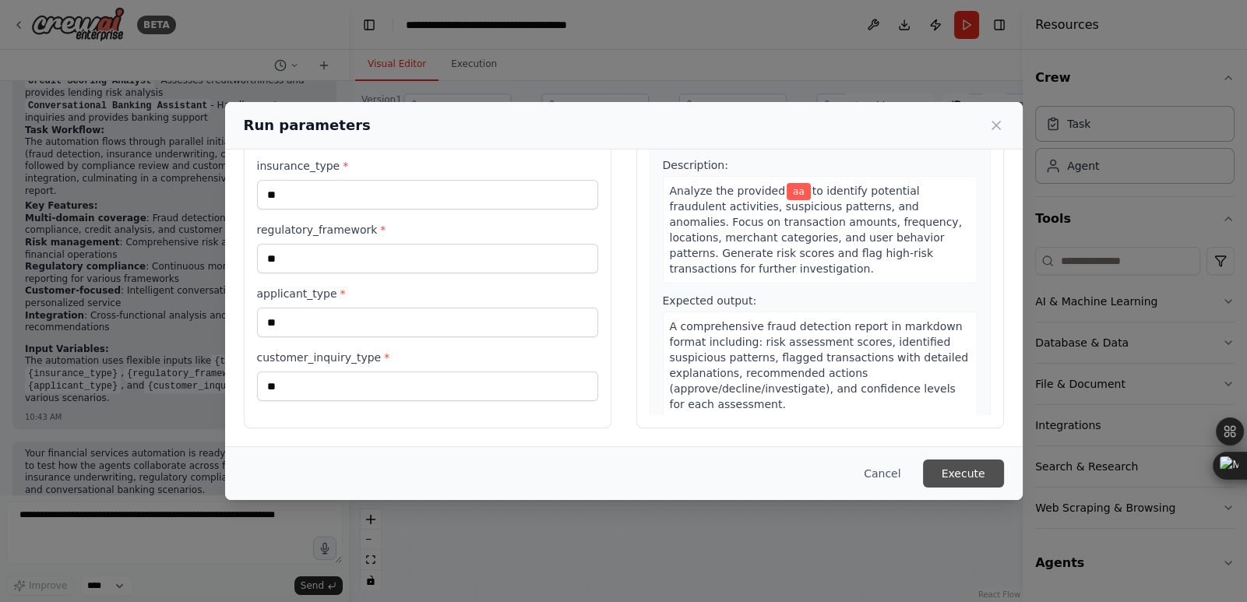
click at [964, 466] on button "Execute" at bounding box center [963, 474] width 81 height 28
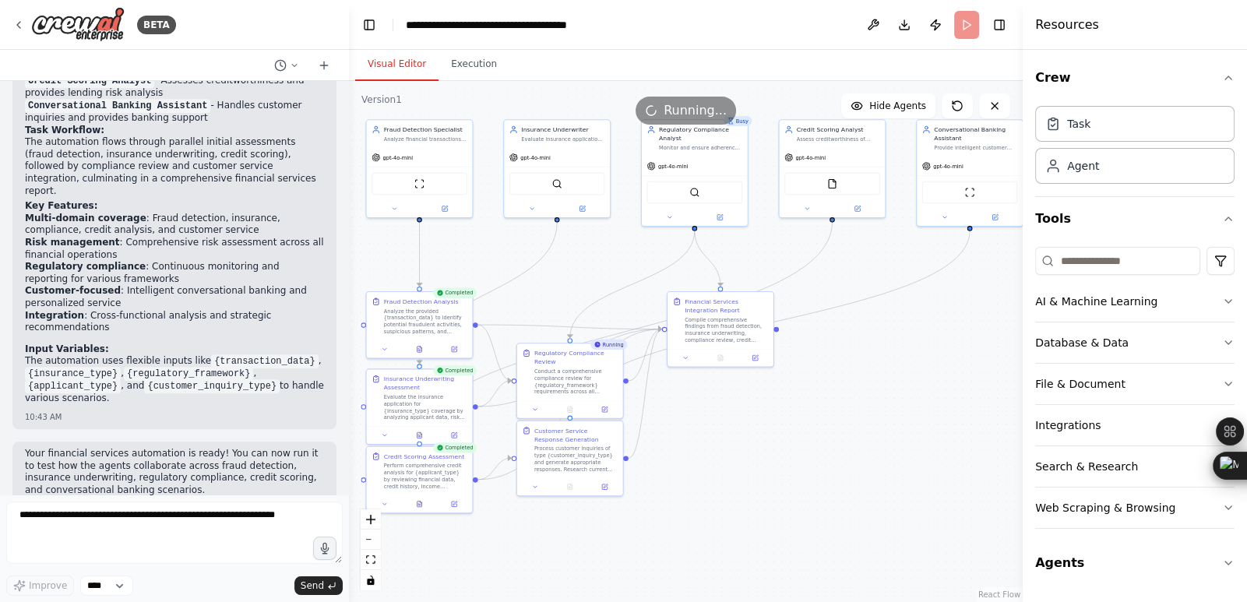
drag, startPoint x: 922, startPoint y: 392, endPoint x: 889, endPoint y: 411, distance: 38.8
click at [889, 411] on div ".deletable-edge-delete-btn { width: 20px; height: 20px; border: 0px solid #ffff…" at bounding box center [686, 341] width 674 height 521
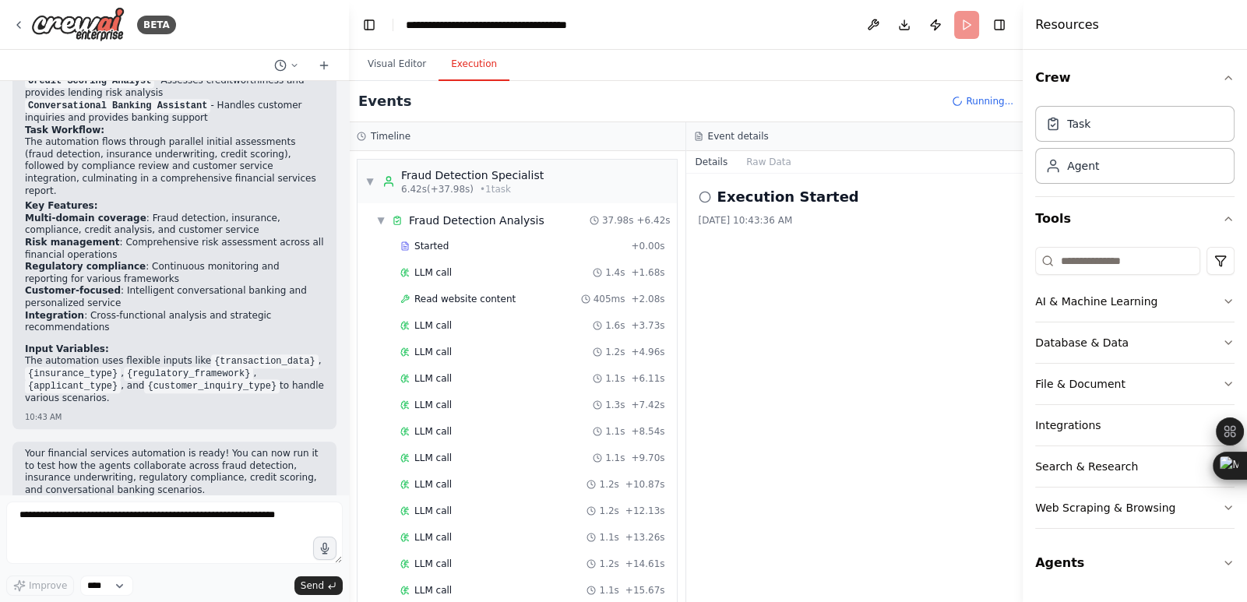
click at [462, 74] on button "Execution" at bounding box center [474, 64] width 71 height 33
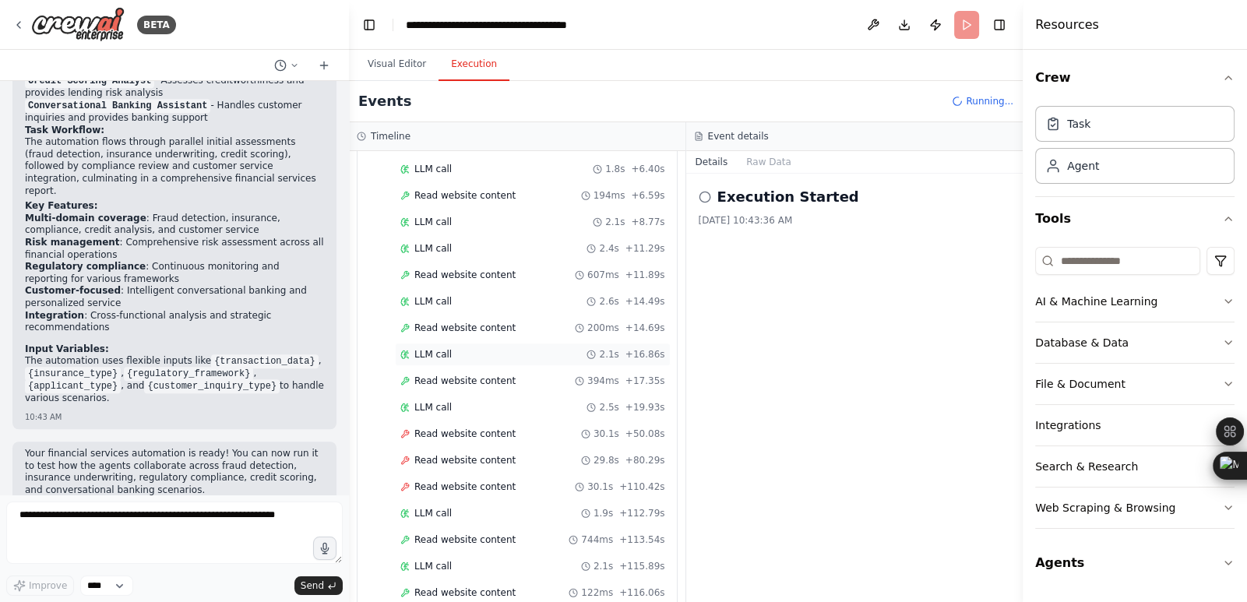
scroll to position [2354, 0]
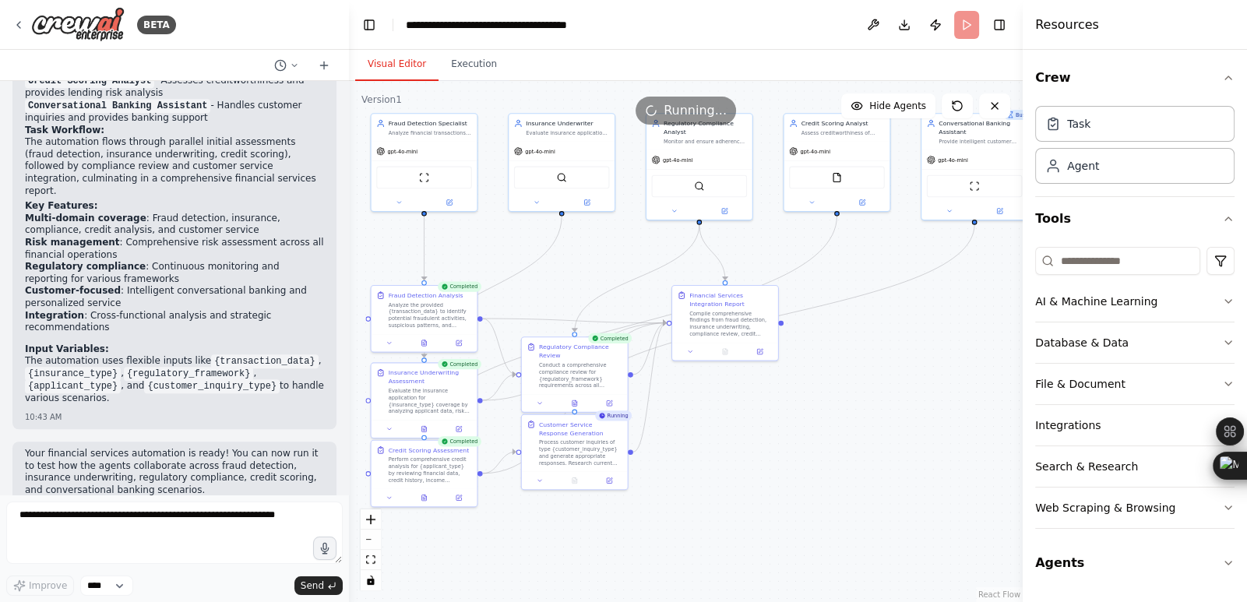
click at [400, 59] on button "Visual Editor" at bounding box center [396, 64] width 83 height 33
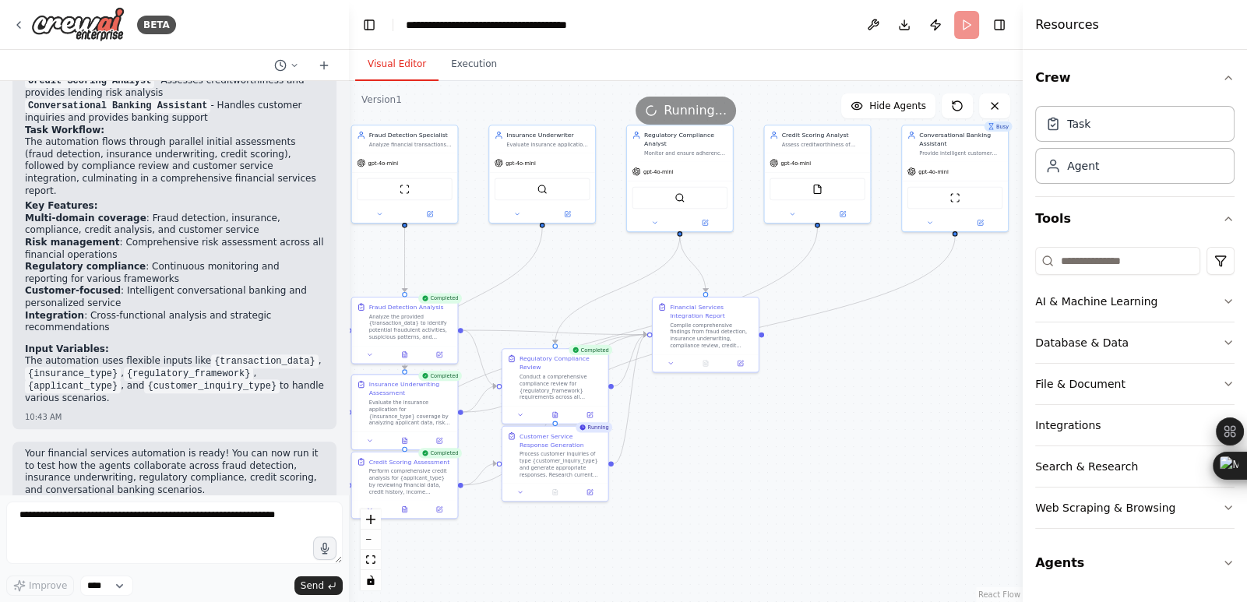
drag, startPoint x: 950, startPoint y: 431, endPoint x: 934, endPoint y: 443, distance: 20.1
click at [934, 443] on div ".deletable-edge-delete-btn { width: 20px; height: 20px; border: 0px solid #ffff…" at bounding box center [686, 341] width 674 height 521
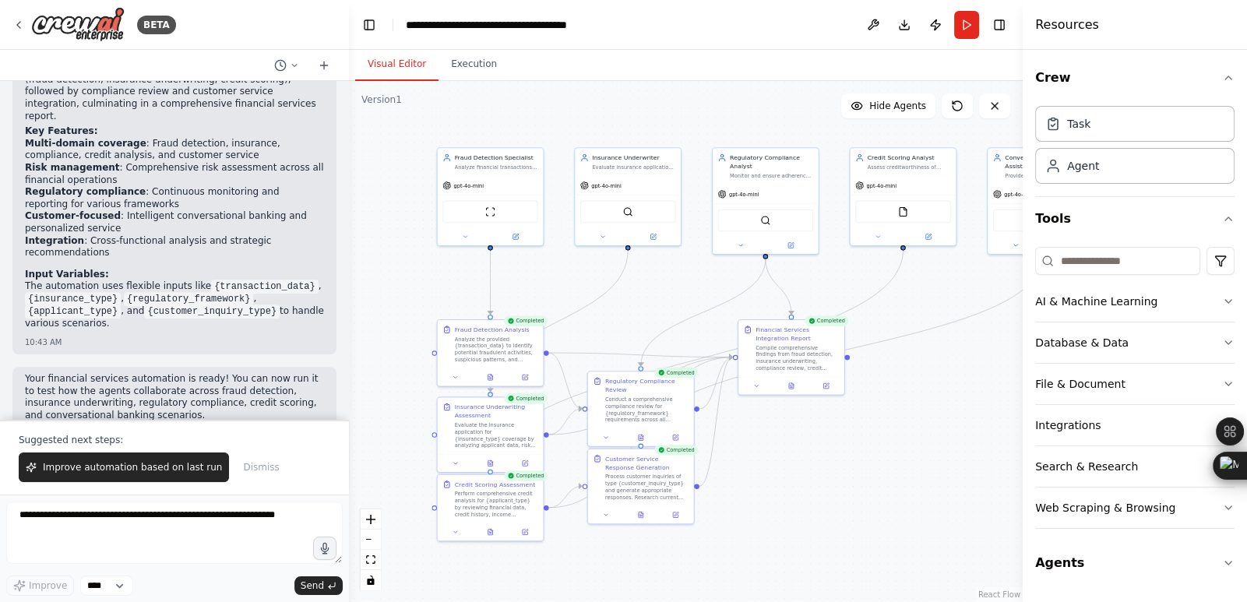
drag, startPoint x: 939, startPoint y: 463, endPoint x: 996, endPoint y: 468, distance: 57.9
click at [996, 468] on div ".deletable-edge-delete-btn { width: 20px; height: 20px; border: 0px solid #ffff…" at bounding box center [686, 341] width 674 height 521
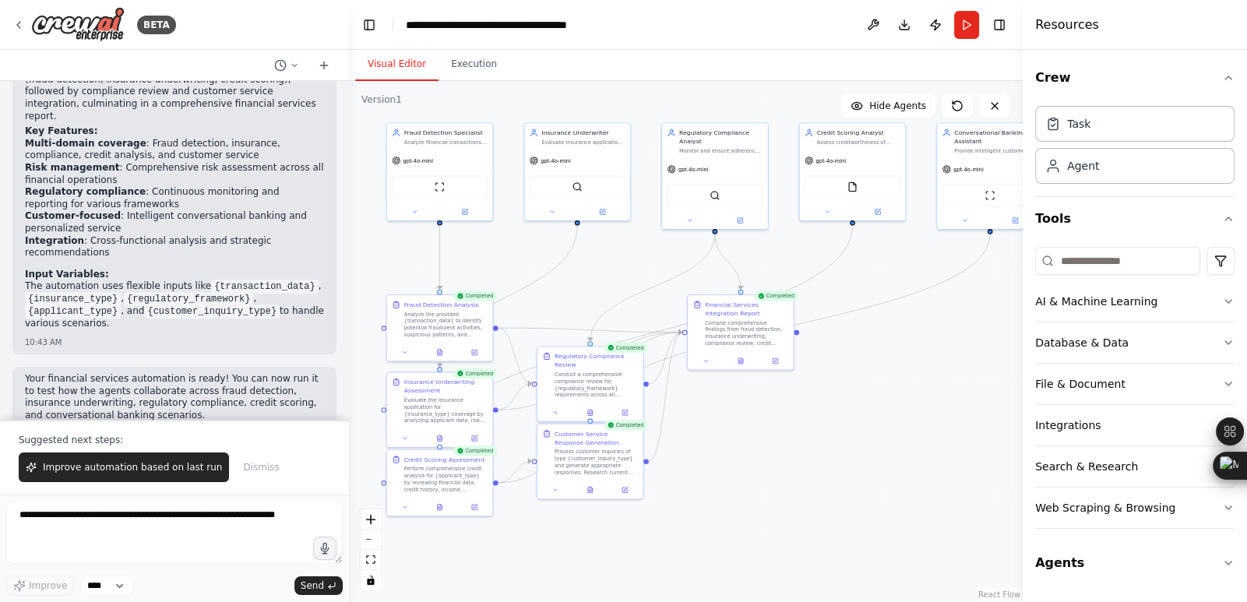
drag, startPoint x: 900, startPoint y: 469, endPoint x: 874, endPoint y: 461, distance: 26.9
click at [874, 461] on div ".deletable-edge-delete-btn { width: 20px; height: 20px; border: 0px solid #ffff…" at bounding box center [686, 341] width 674 height 521
click at [471, 58] on button "Execution" at bounding box center [474, 64] width 71 height 33
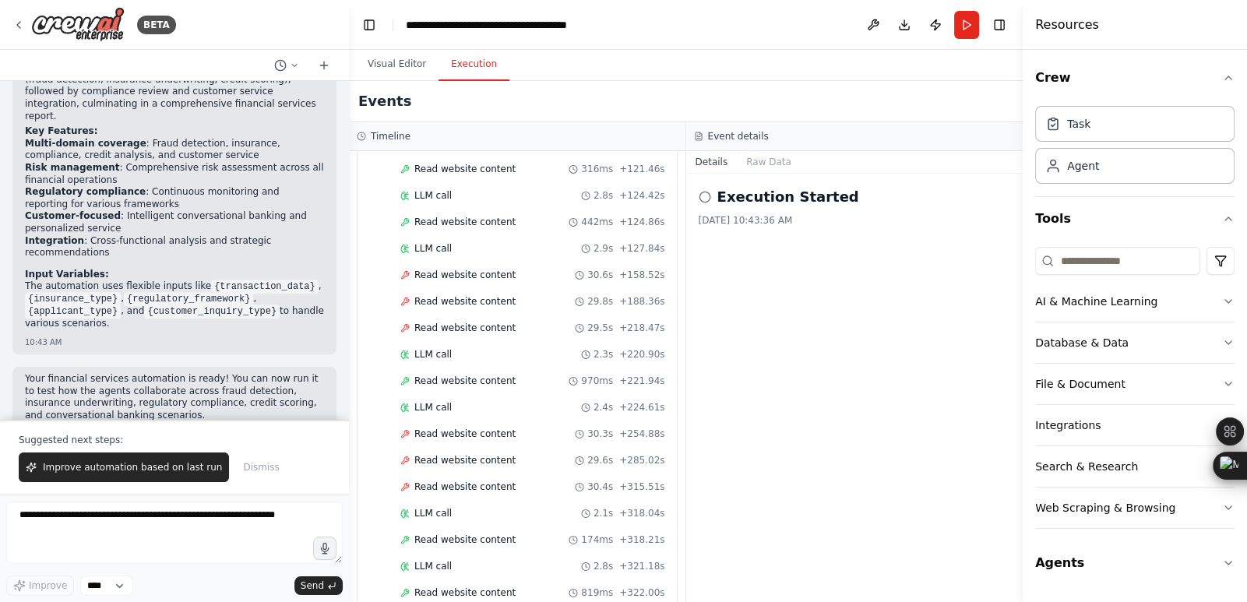
scroll to position [3237, 0]
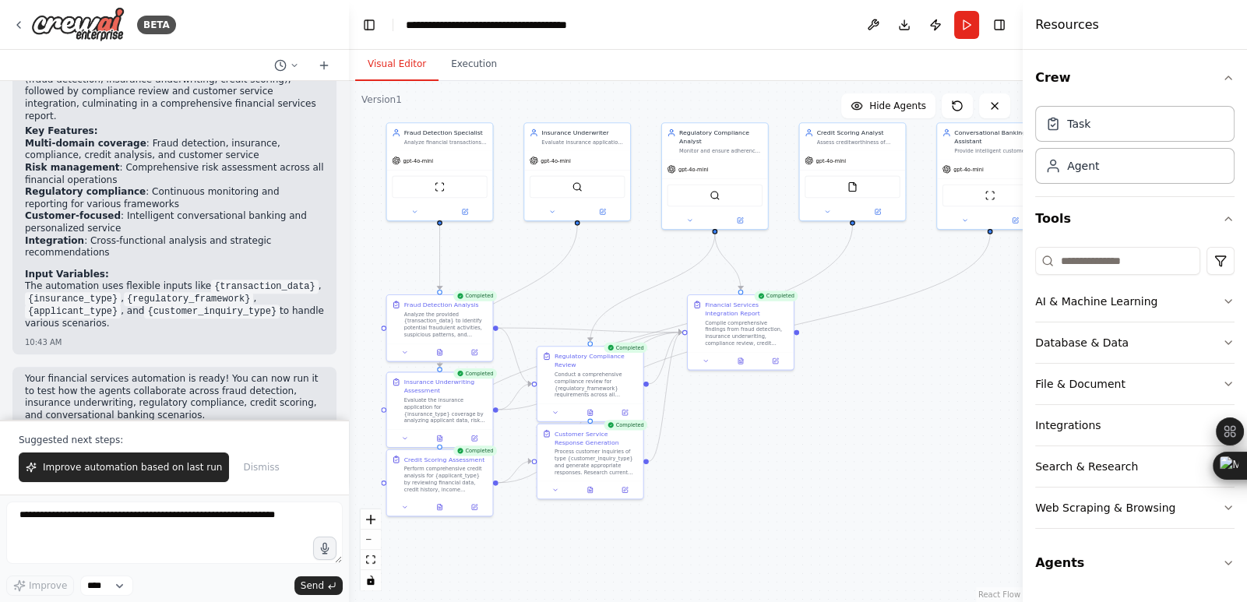
click at [382, 76] on button "Visual Editor" at bounding box center [396, 64] width 83 height 33
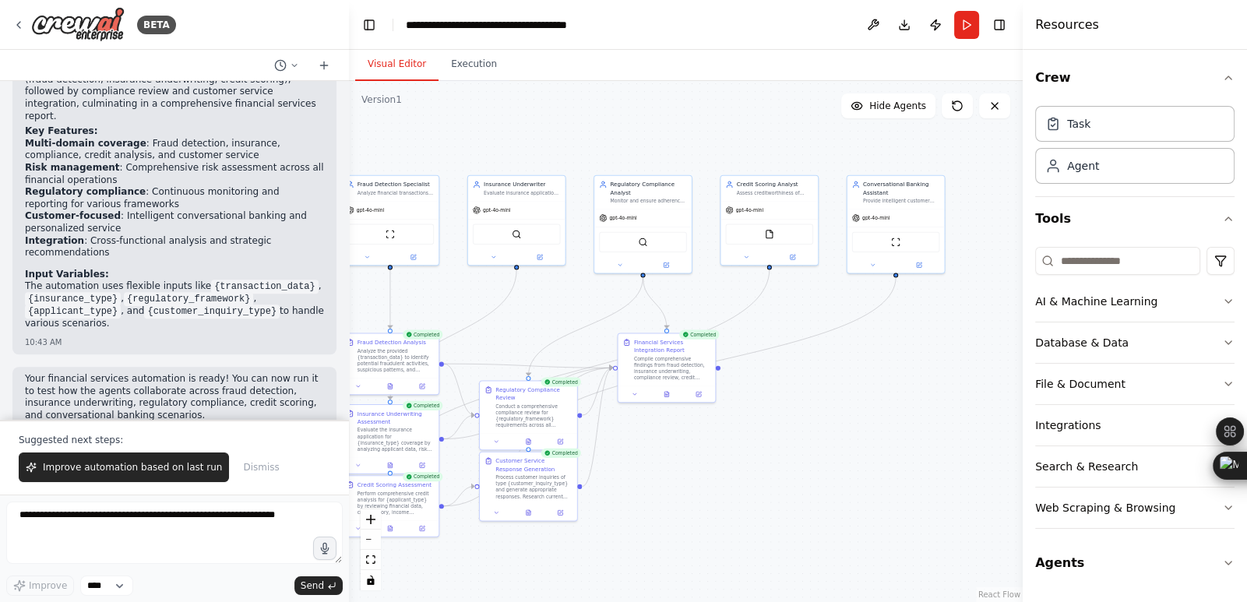
drag, startPoint x: 890, startPoint y: 464, endPoint x: 878, endPoint y: 469, distance: 13.3
click at [878, 469] on div ".deletable-edge-delete-btn { width: 20px; height: 20px; border: 0px solid #ffff…" at bounding box center [686, 341] width 674 height 521
